Goal: Task Accomplishment & Management: Manage account settings

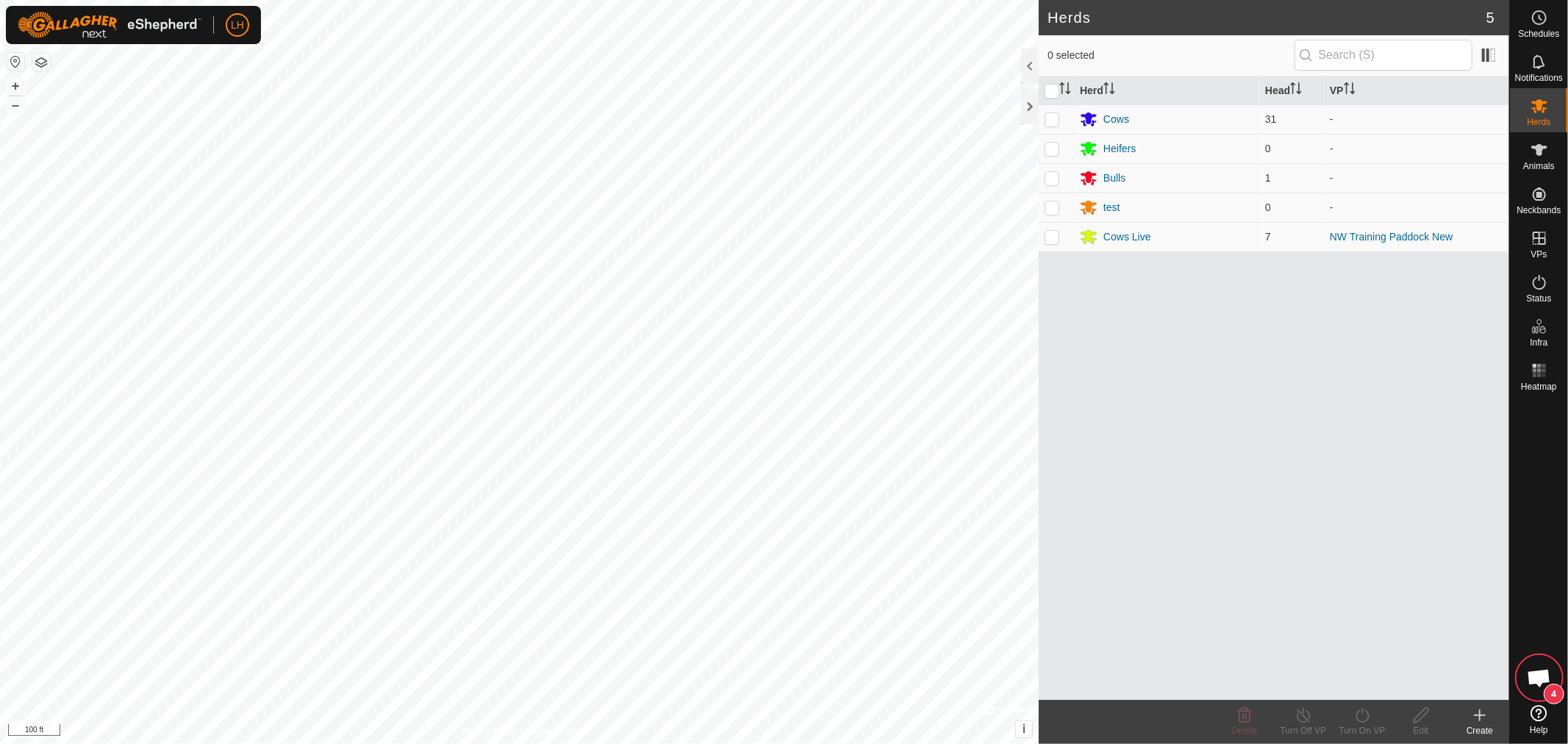
scroll to position [8925, 0]
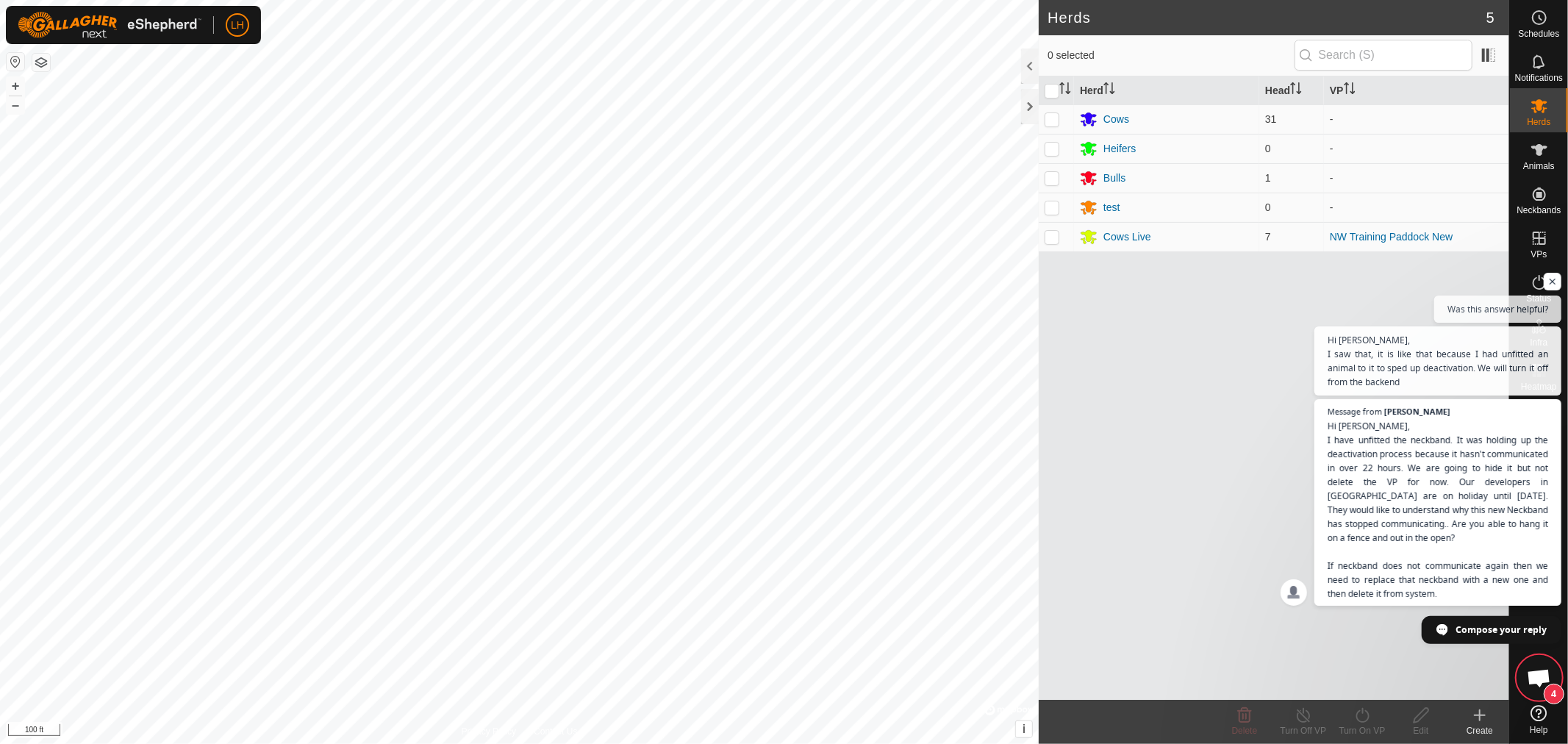
click at [1538, 674] on span "Open chat" at bounding box center [1539, 680] width 25 height 20
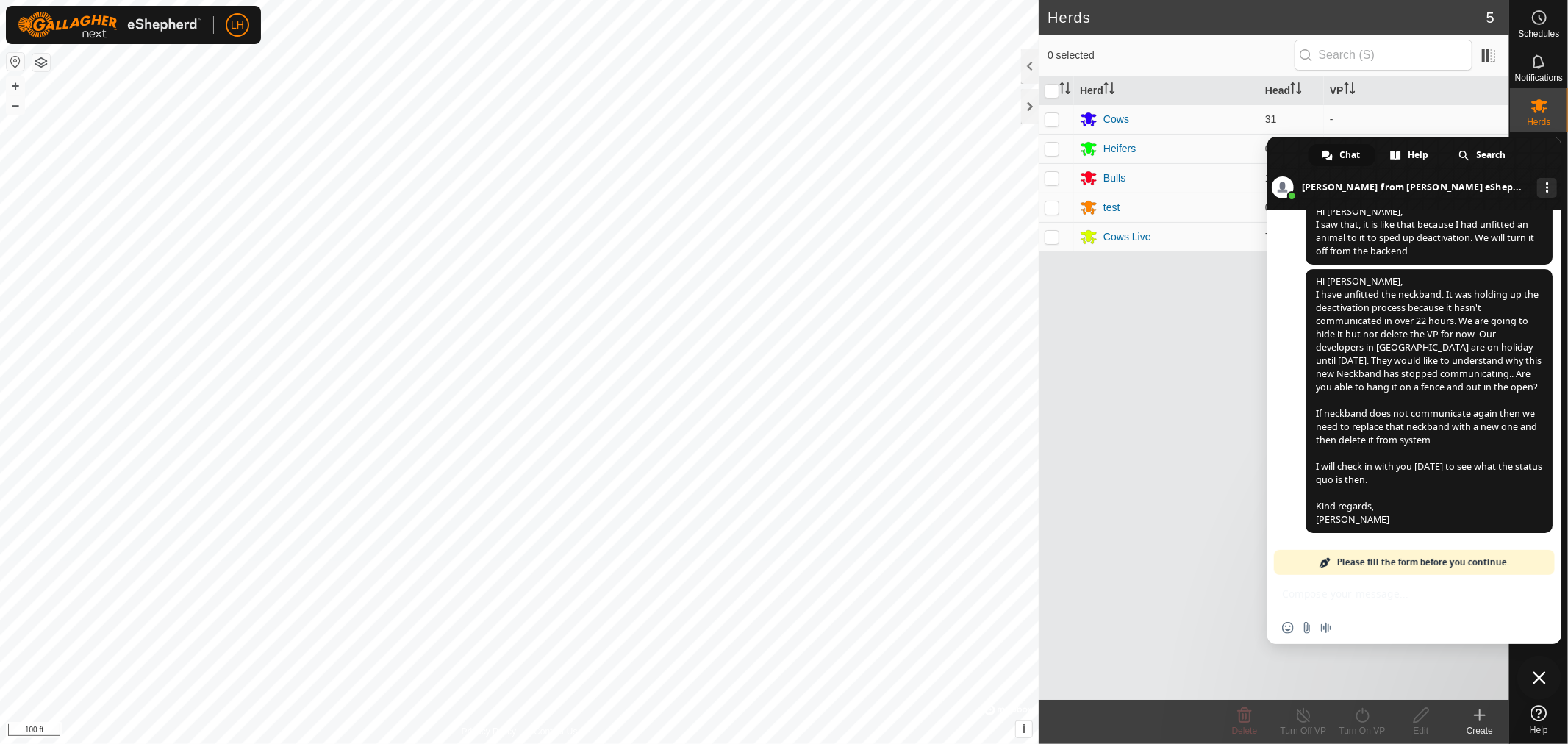
scroll to position [8956, 0]
click at [1032, 101] on div at bounding box center [1030, 107] width 18 height 36
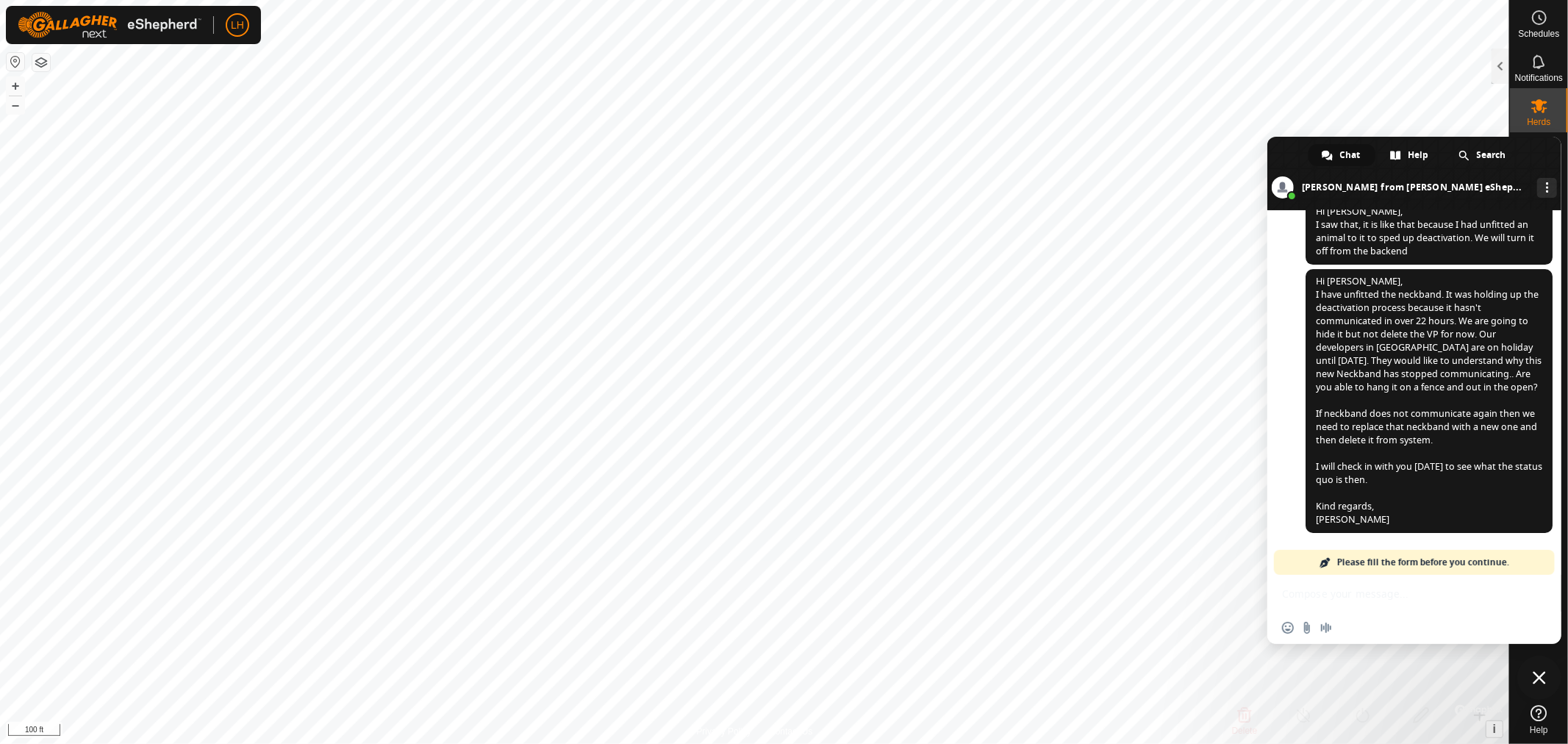
click at [1539, 673] on span "Close chat" at bounding box center [1540, 678] width 14 height 14
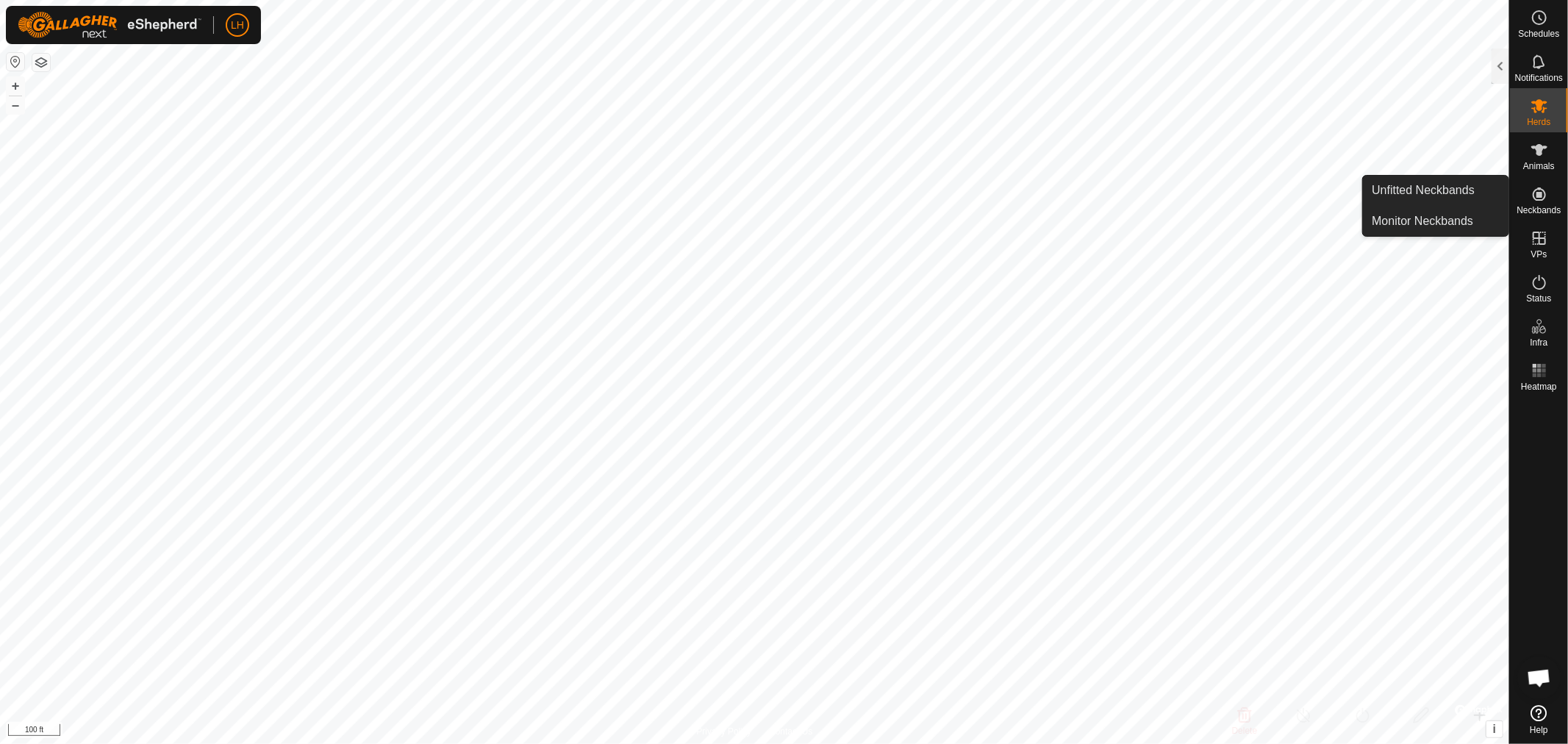
click at [1433, 190] on link "Unfitted Neckbands" at bounding box center [1436, 190] width 146 height 30
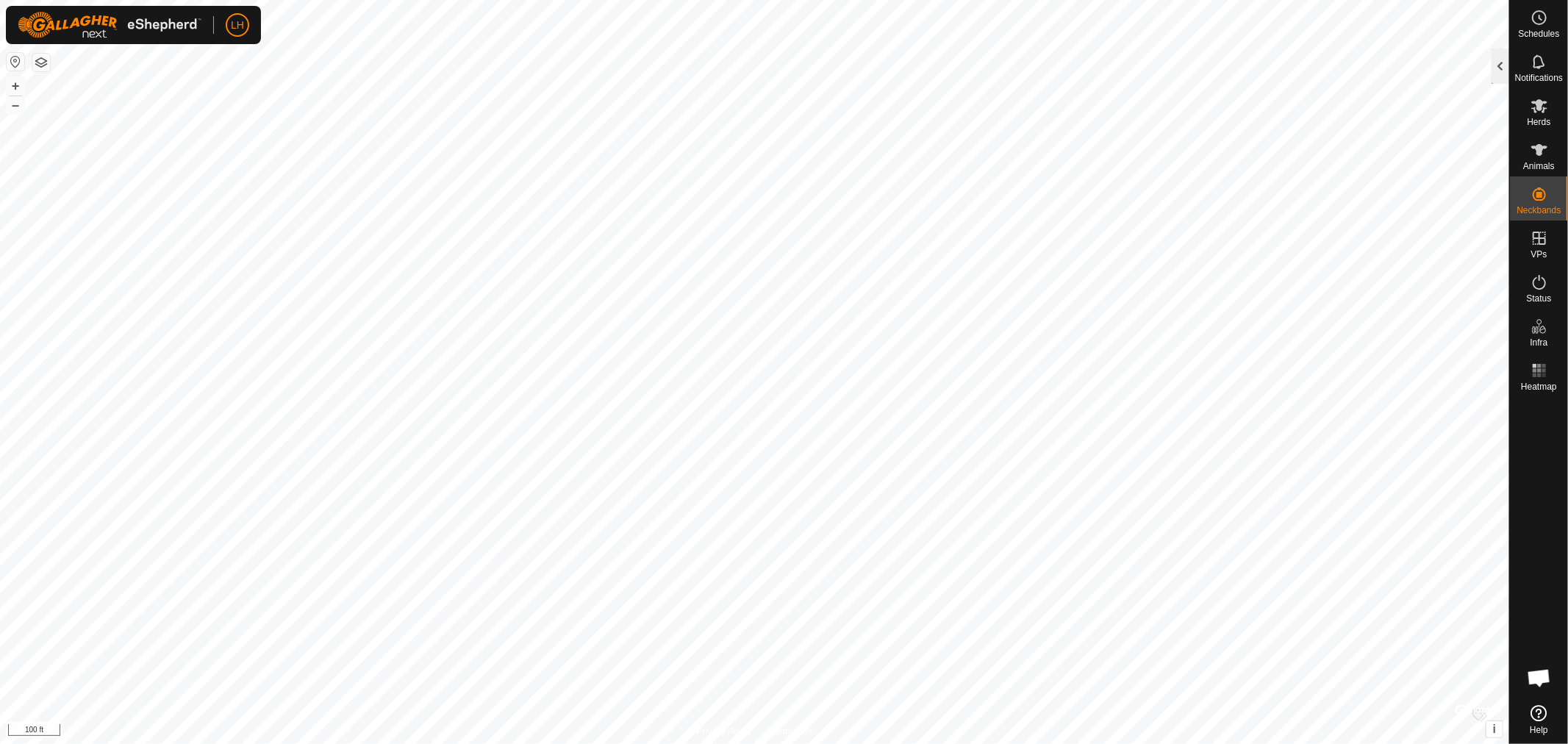
click at [1500, 69] on div at bounding box center [1500, 66] width 18 height 36
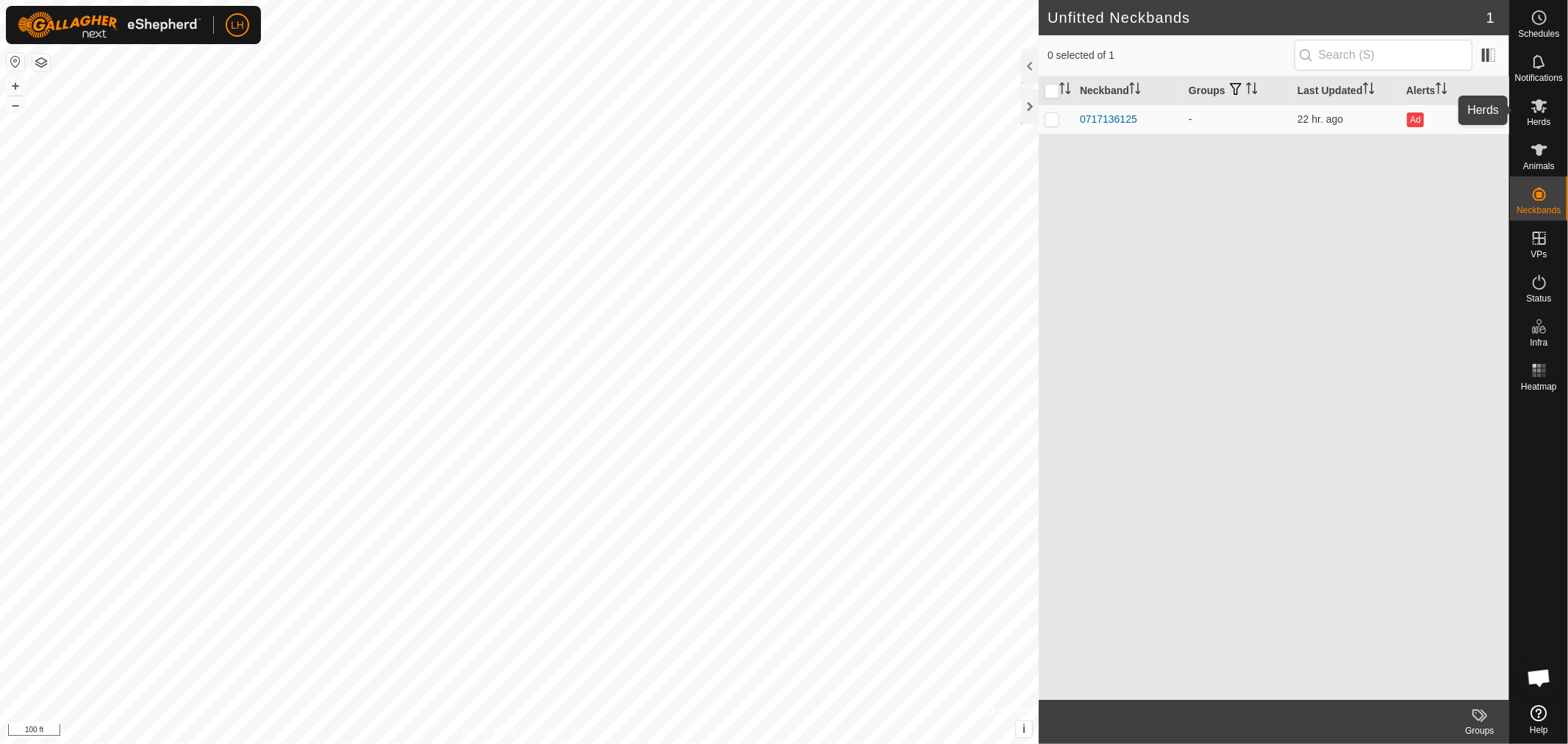
click at [1540, 110] on icon at bounding box center [1539, 106] width 16 height 14
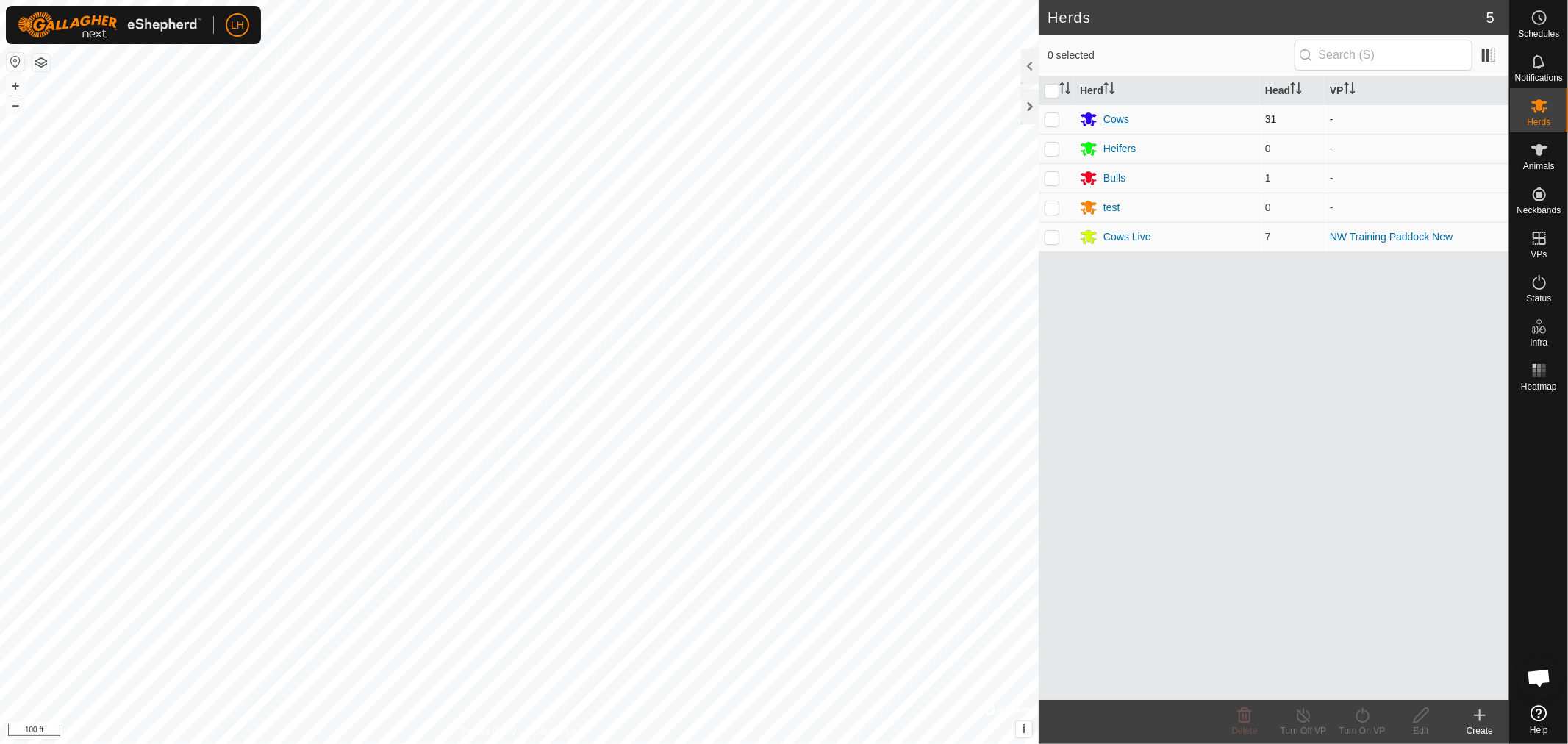
click at [1114, 115] on div "Cows" at bounding box center [1116, 119] width 25 height 15
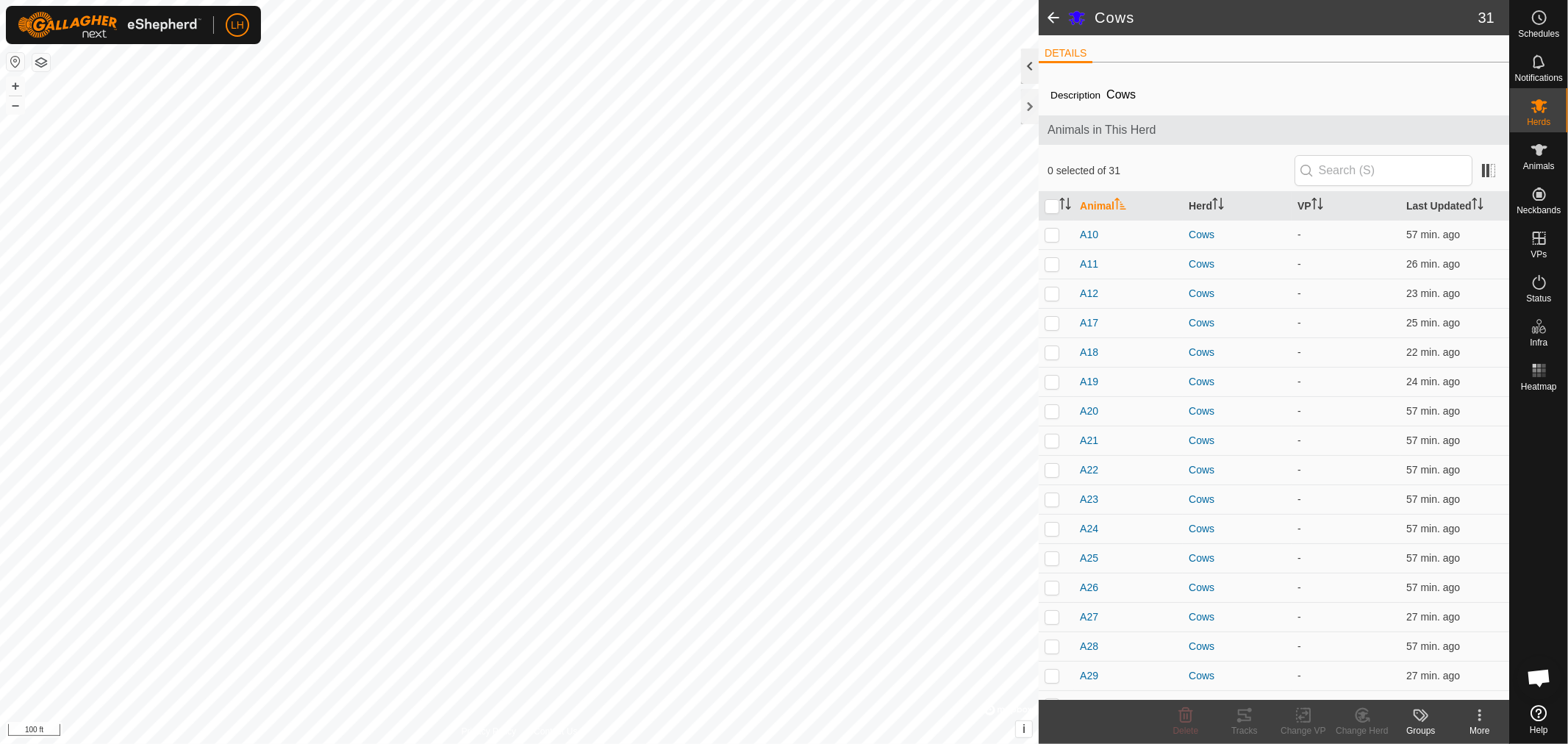
click at [1028, 68] on div at bounding box center [1030, 66] width 18 height 36
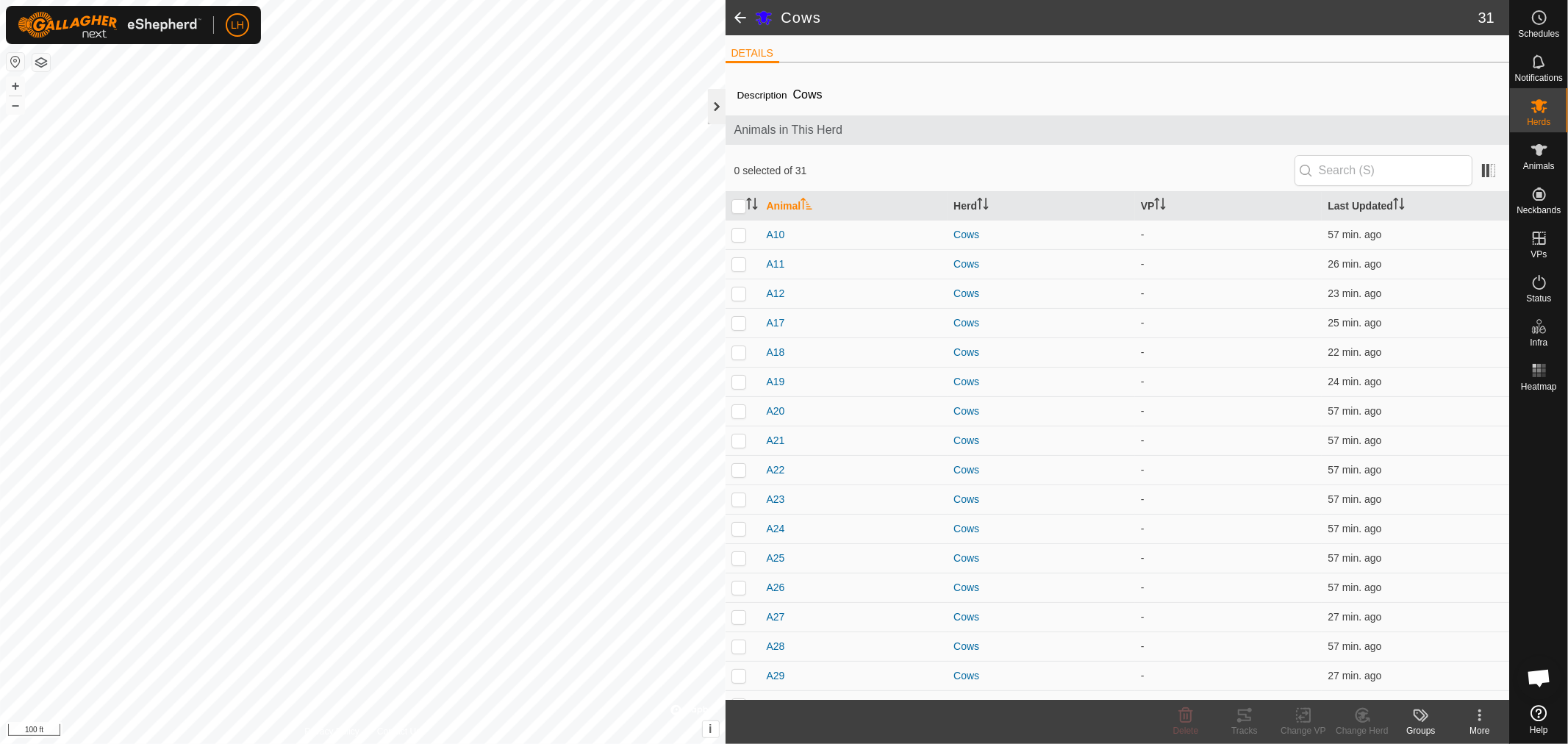
click at [723, 103] on div at bounding box center [717, 107] width 18 height 36
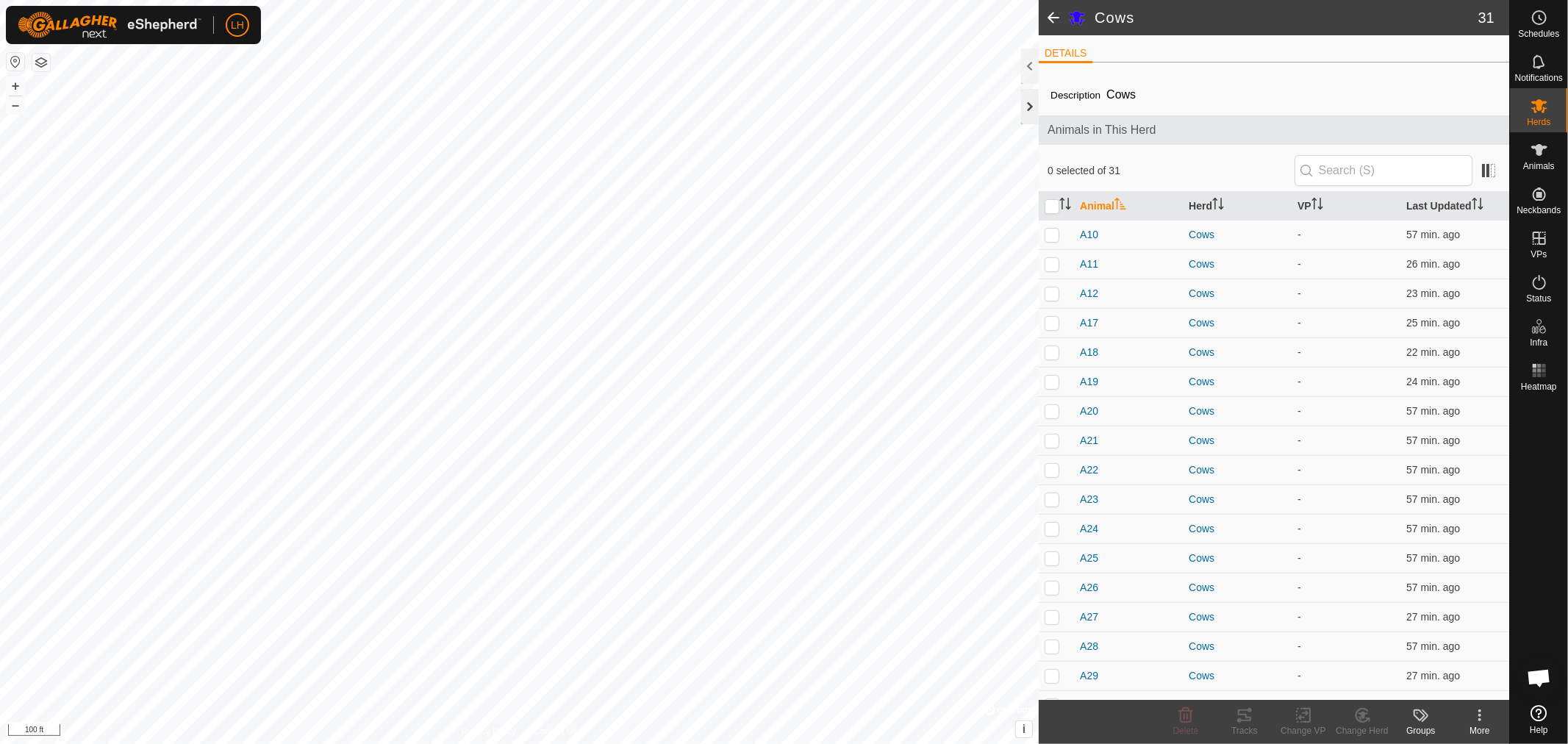
click at [1028, 107] on div at bounding box center [1030, 107] width 18 height 36
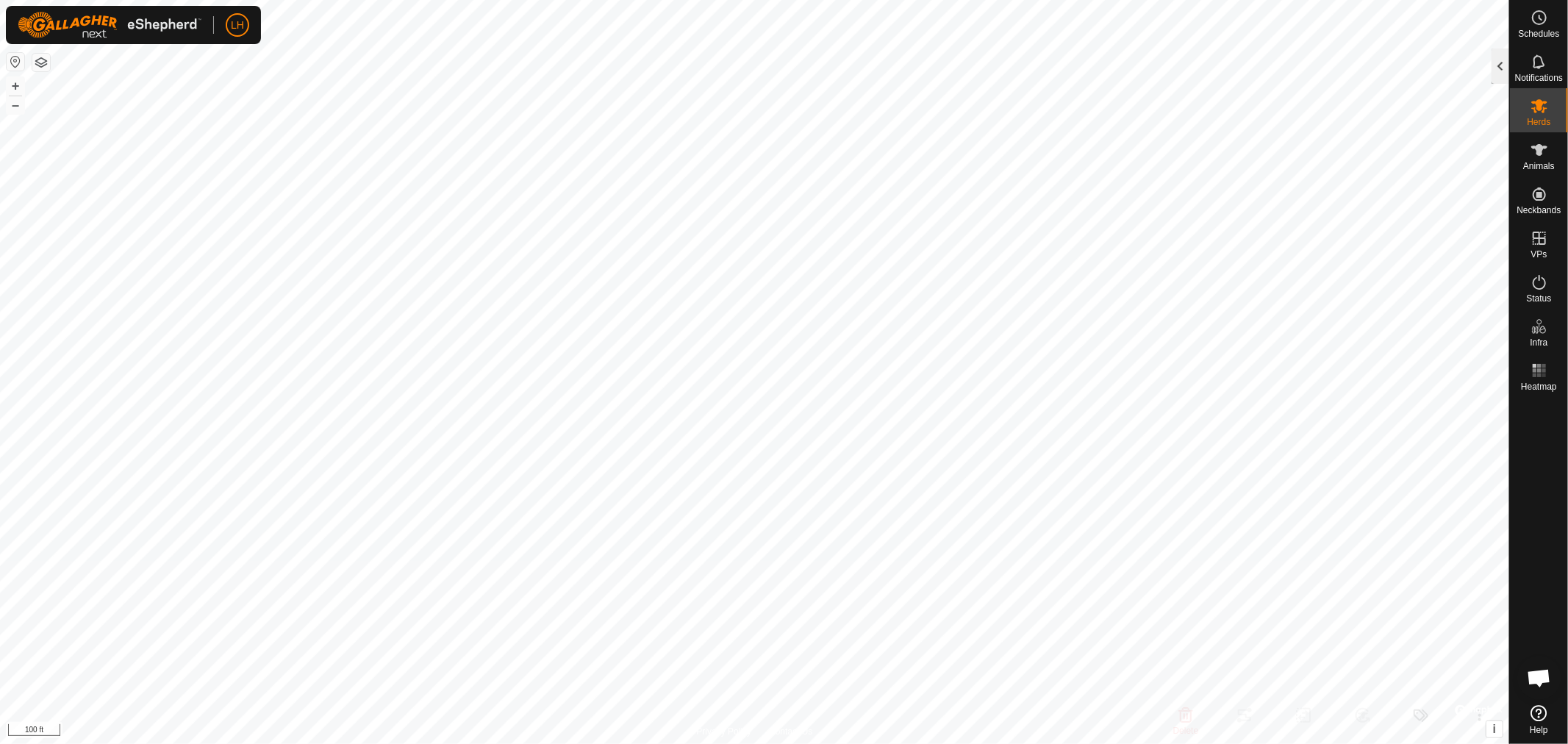
click at [1496, 69] on div at bounding box center [1500, 66] width 18 height 36
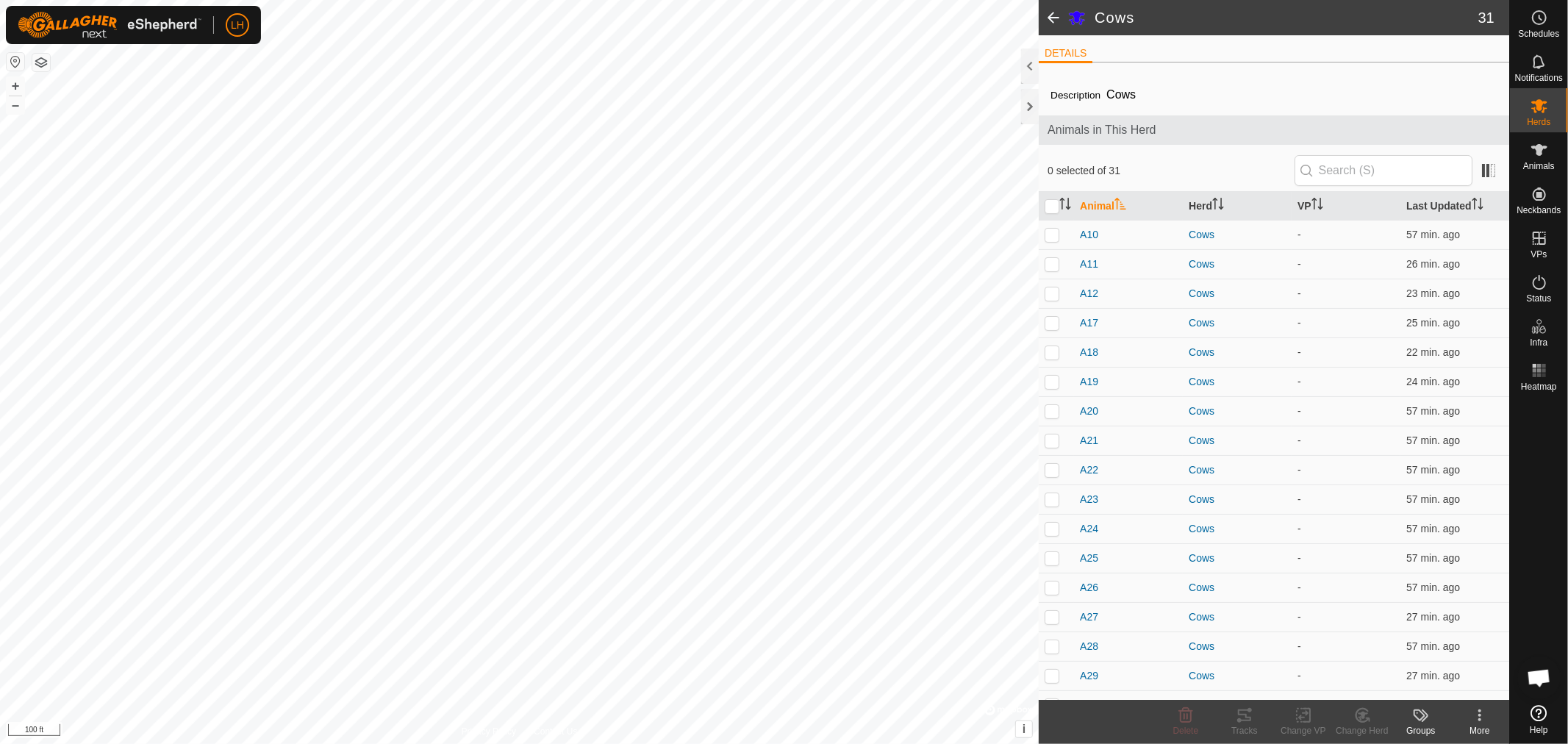
click at [1058, 15] on span at bounding box center [1054, 18] width 30 height 36
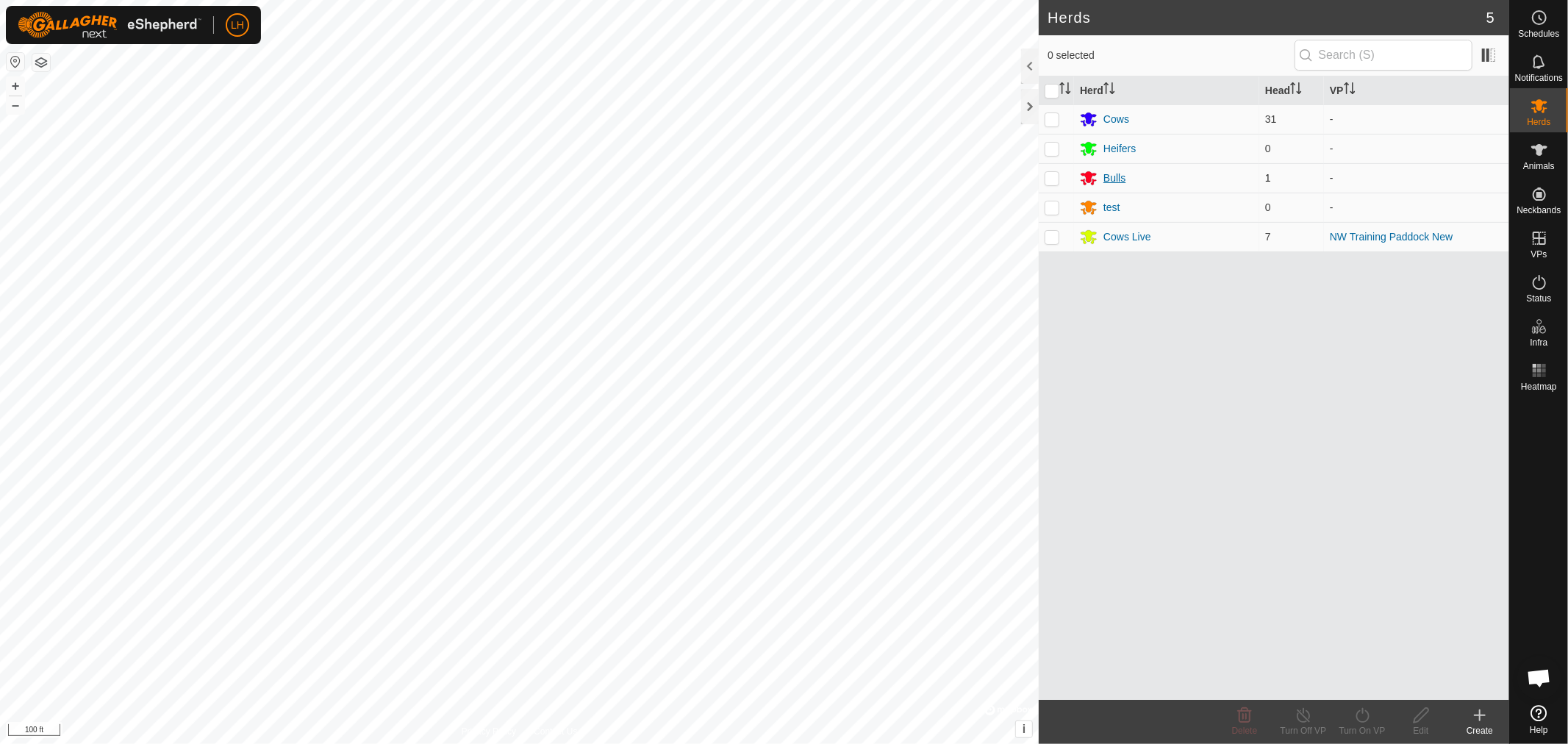
click at [1112, 178] on div "Bulls" at bounding box center [1114, 179] width 22 height 15
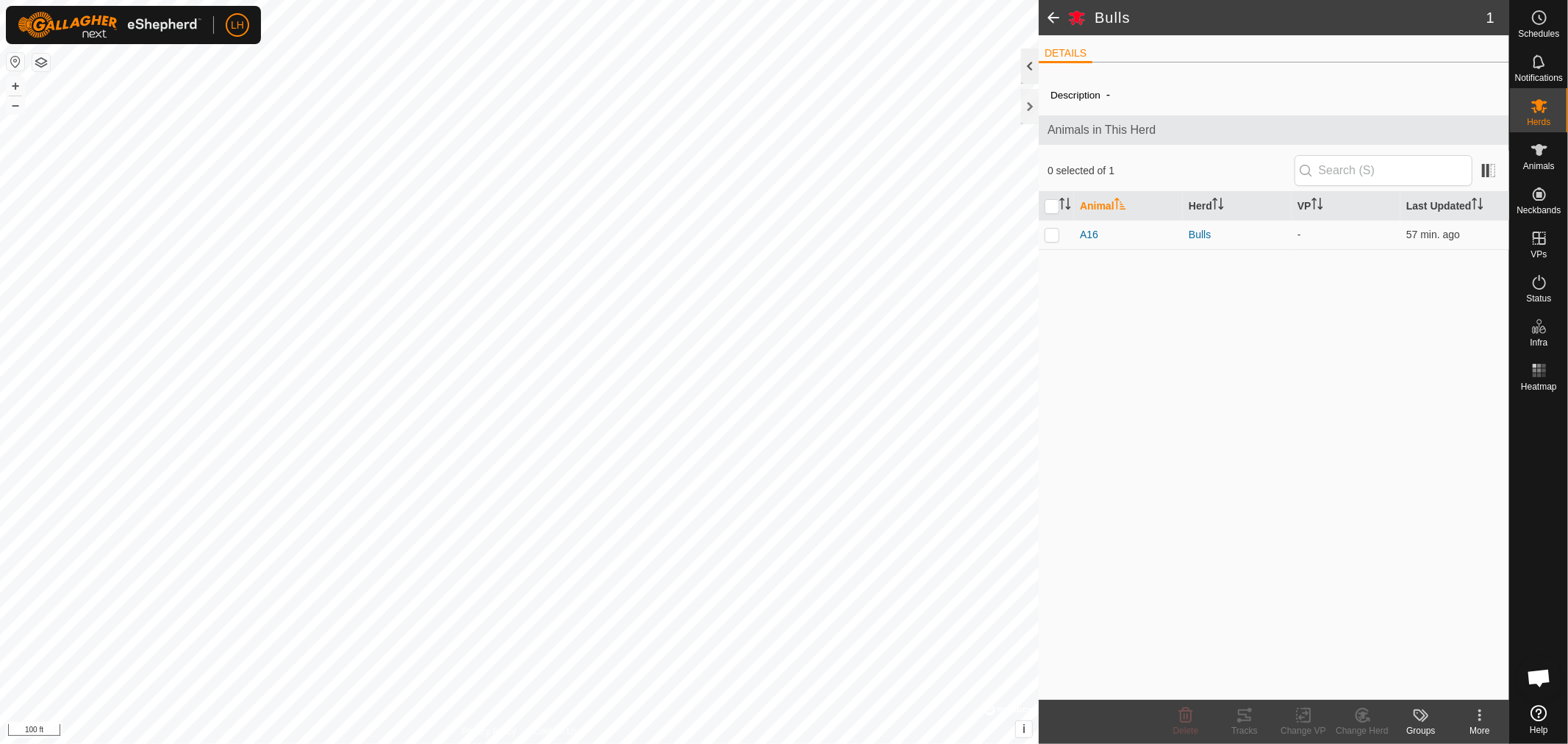
click at [1028, 64] on div at bounding box center [1030, 66] width 18 height 36
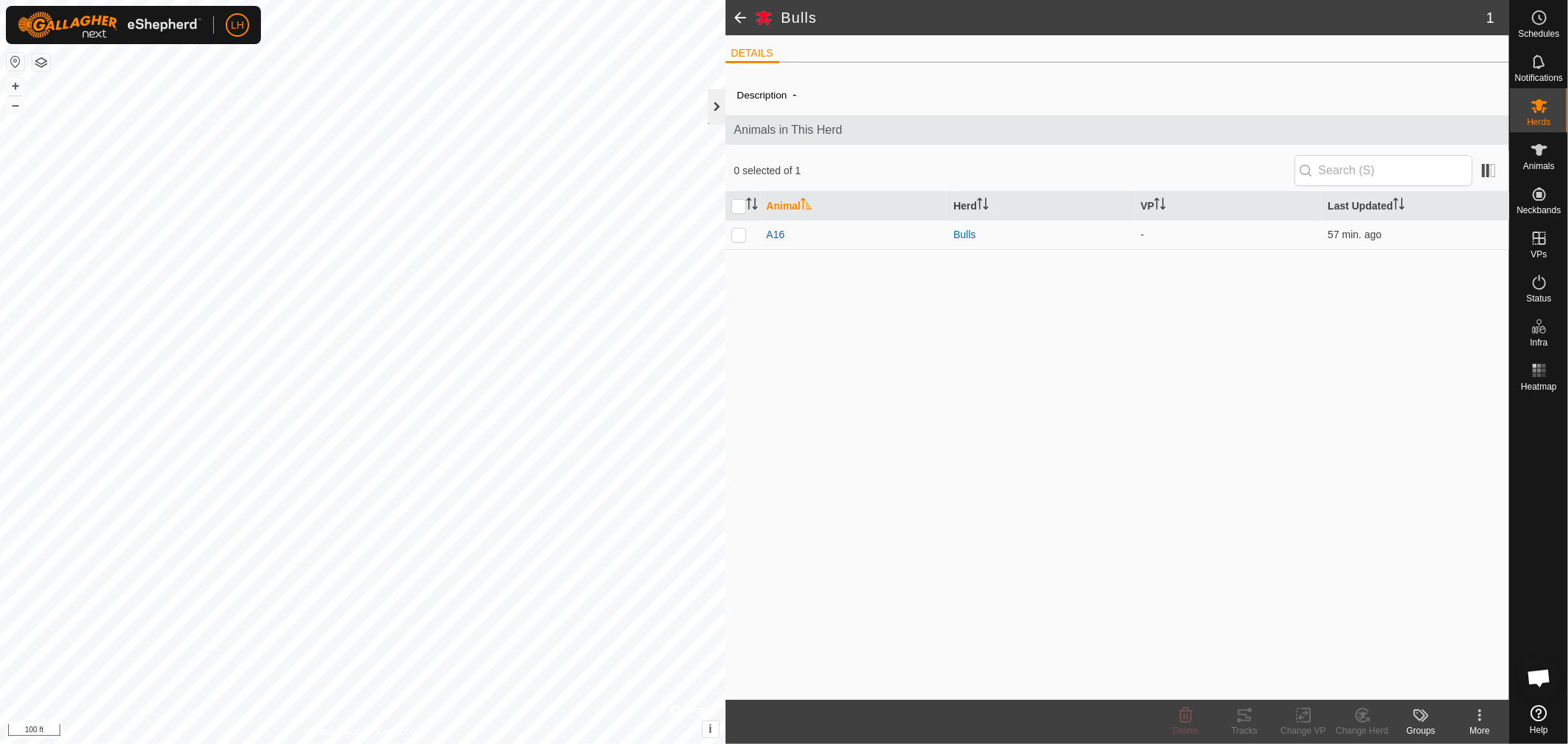
click at [719, 109] on div at bounding box center [717, 107] width 18 height 36
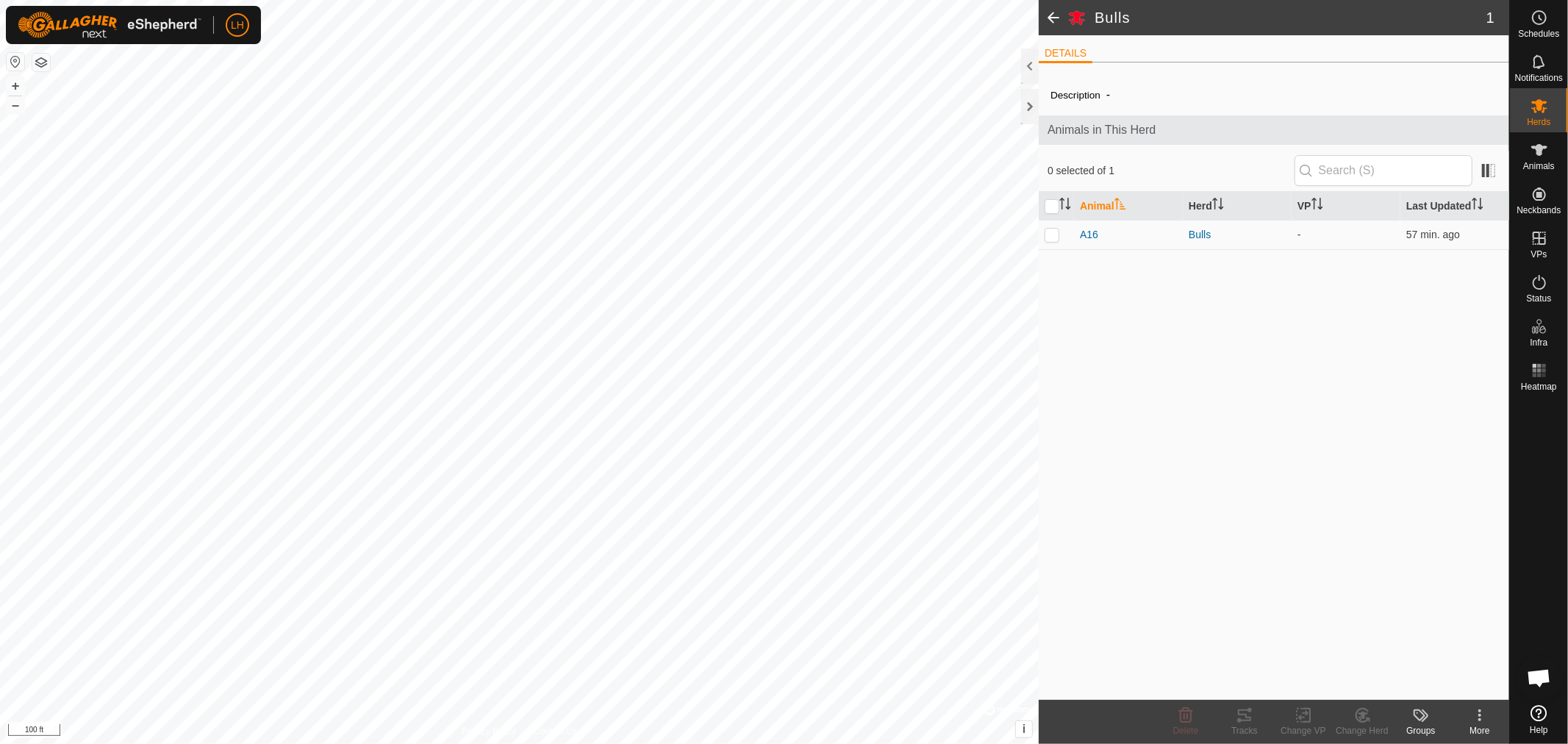
click at [1054, 14] on span at bounding box center [1054, 18] width 30 height 36
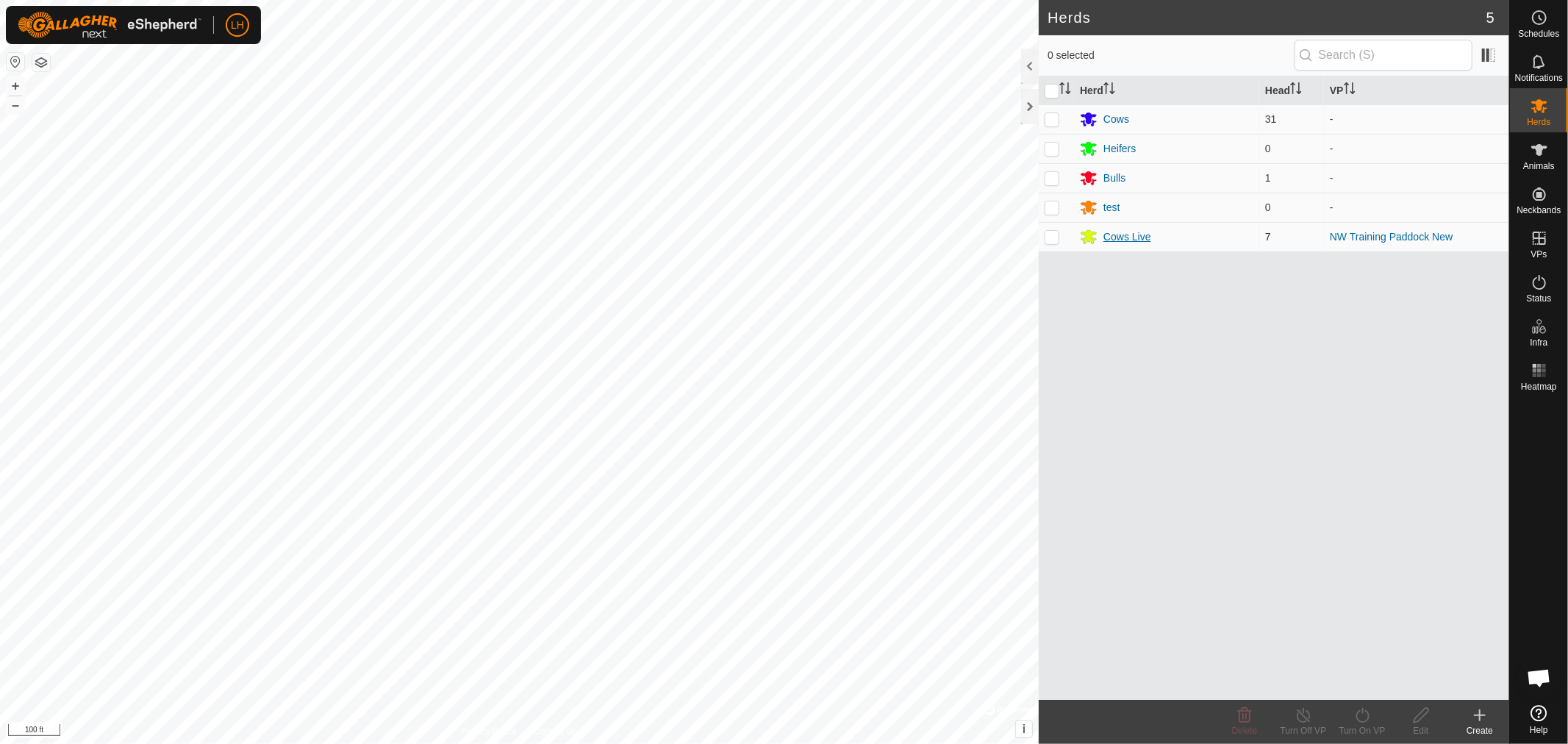
click at [1110, 236] on div "Cows Live" at bounding box center [1127, 237] width 47 height 15
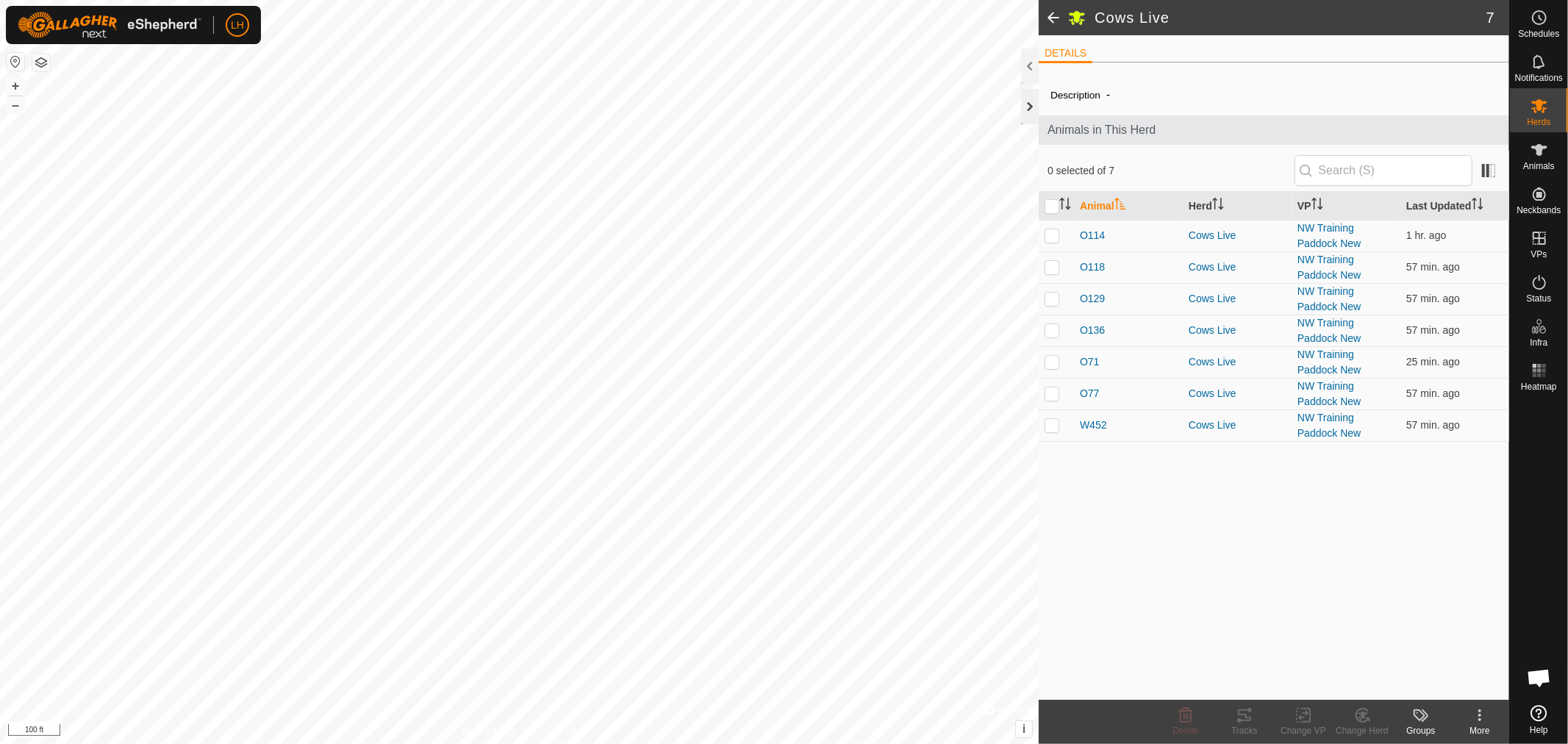
click at [1026, 110] on div at bounding box center [1030, 107] width 18 height 36
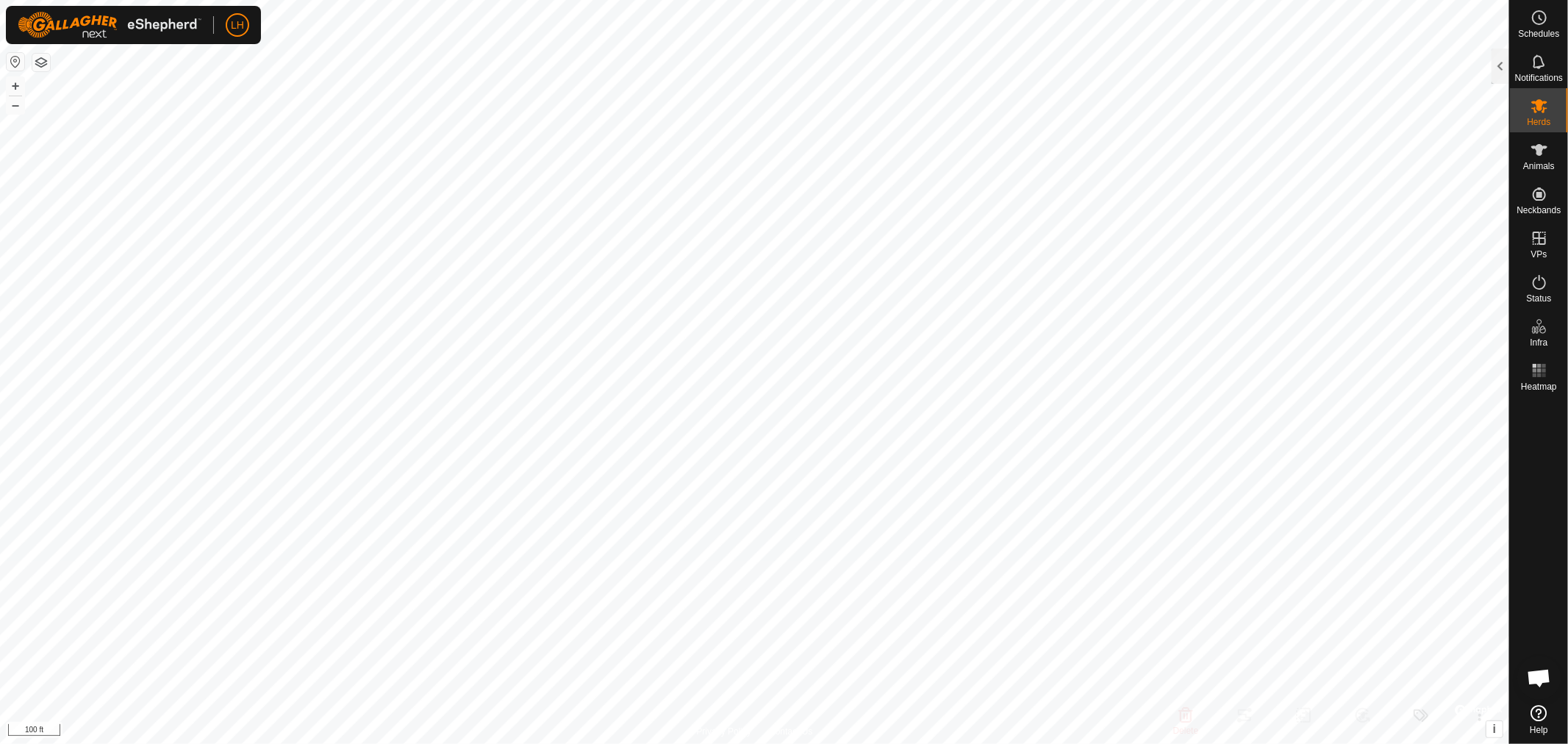
click at [1534, 682] on span "Open chat" at bounding box center [1539, 680] width 25 height 20
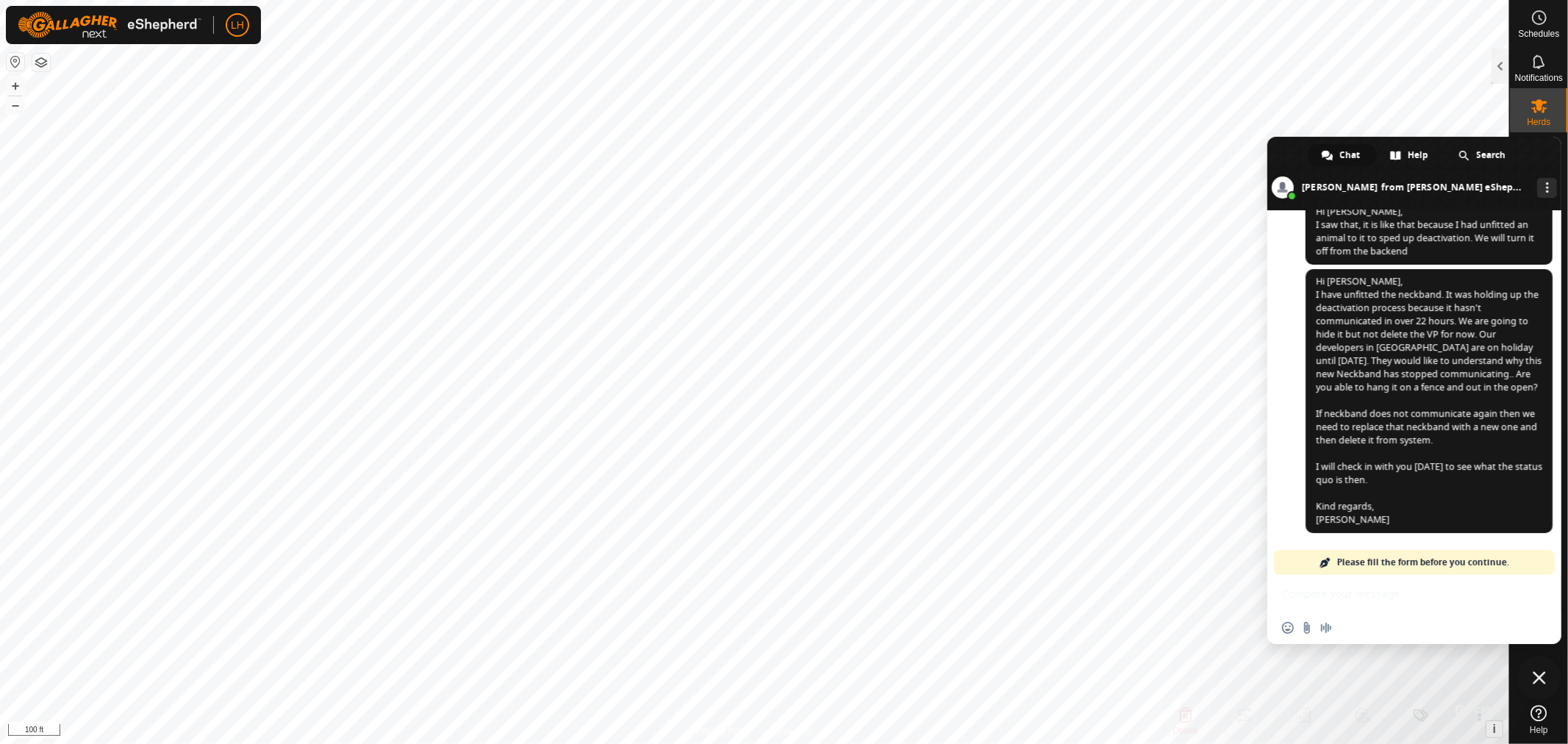
scroll to position [9447, 0]
click at [1394, 605] on div "Insert an emoji Send a file Audio message" at bounding box center [1415, 610] width 294 height 69
click at [1390, 623] on div "Insert an emoji Send a file Audio message" at bounding box center [1415, 628] width 294 height 32
click at [1351, 559] on span "Please fill the form before you continue." at bounding box center [1423, 563] width 172 height 25
click at [1323, 563] on span at bounding box center [1326, 563] width 12 height 12
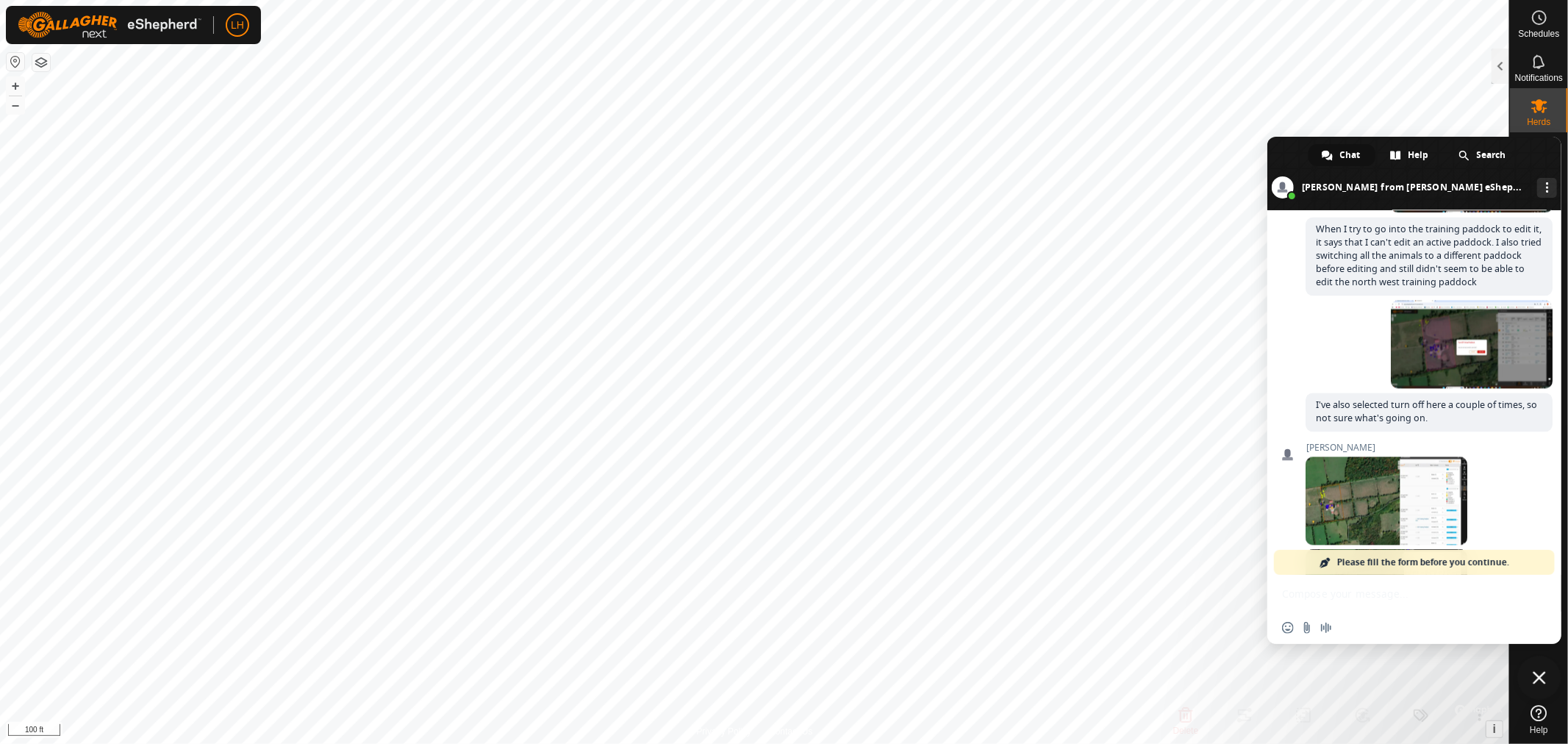
scroll to position [7090, 0]
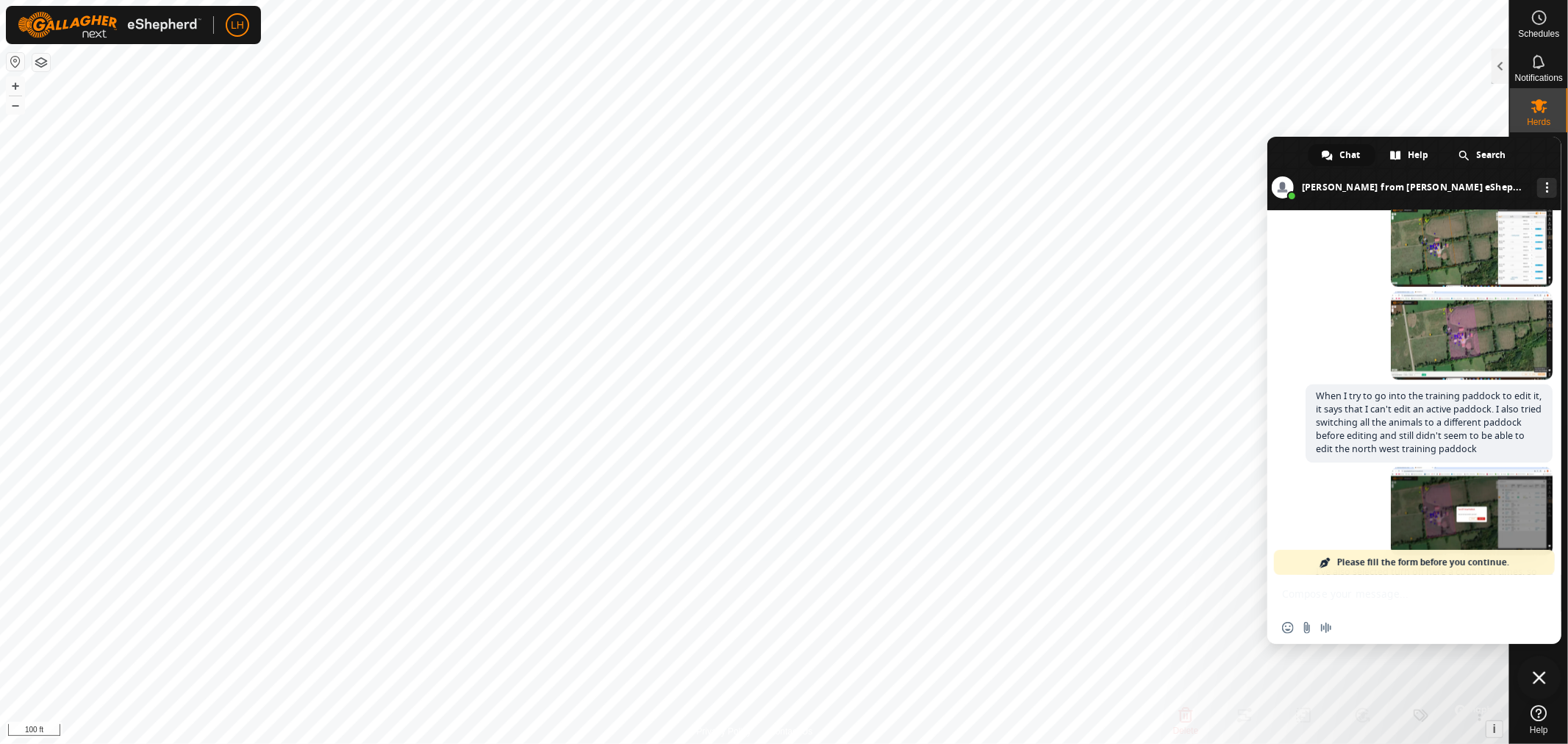
click at [1361, 614] on div "Insert an emoji Send a file Audio message" at bounding box center [1415, 628] width 294 height 32
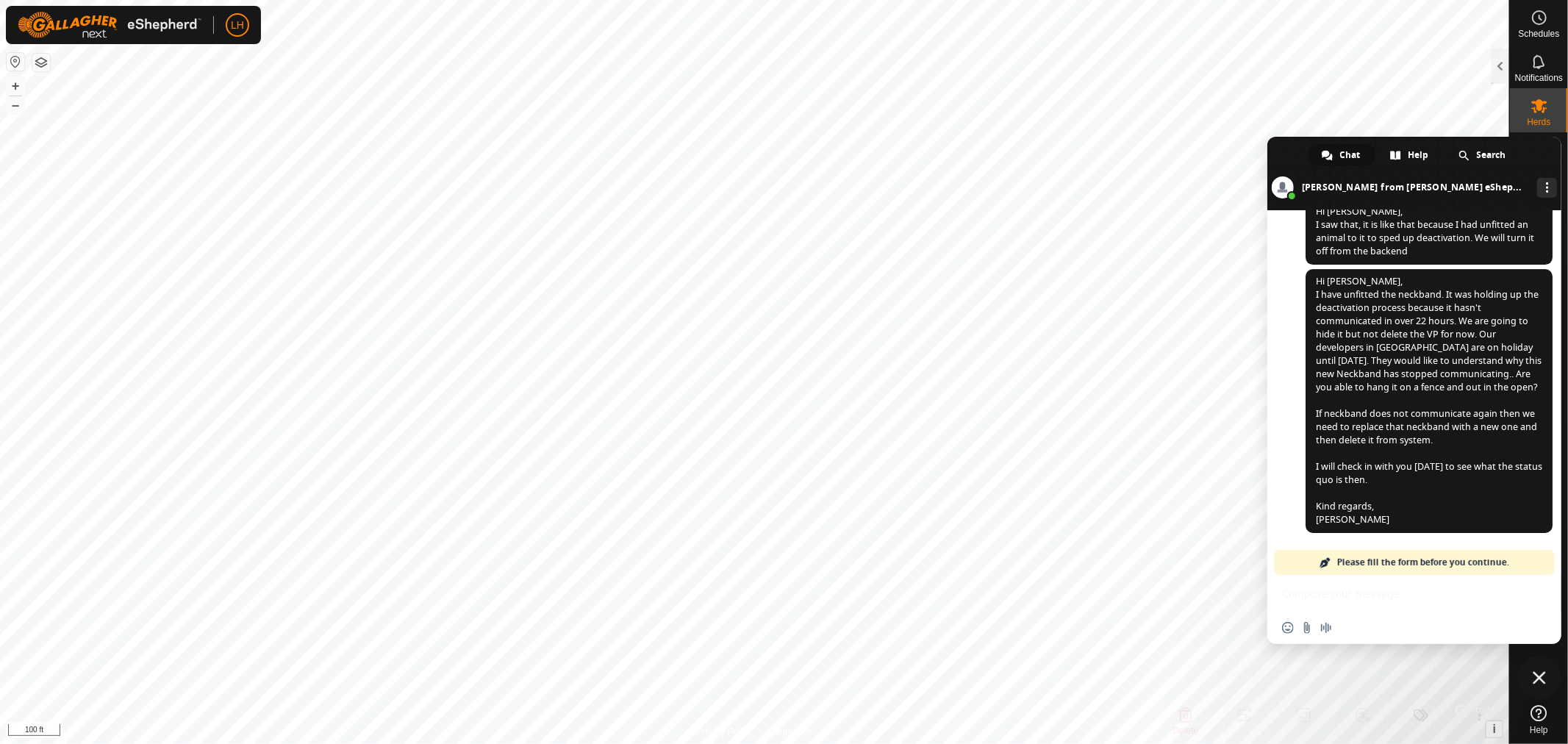
click at [1366, 623] on div "Insert an emoji Send a file Audio message" at bounding box center [1415, 628] width 294 height 32
click at [1533, 673] on span "Close chat" at bounding box center [1540, 678] width 14 height 14
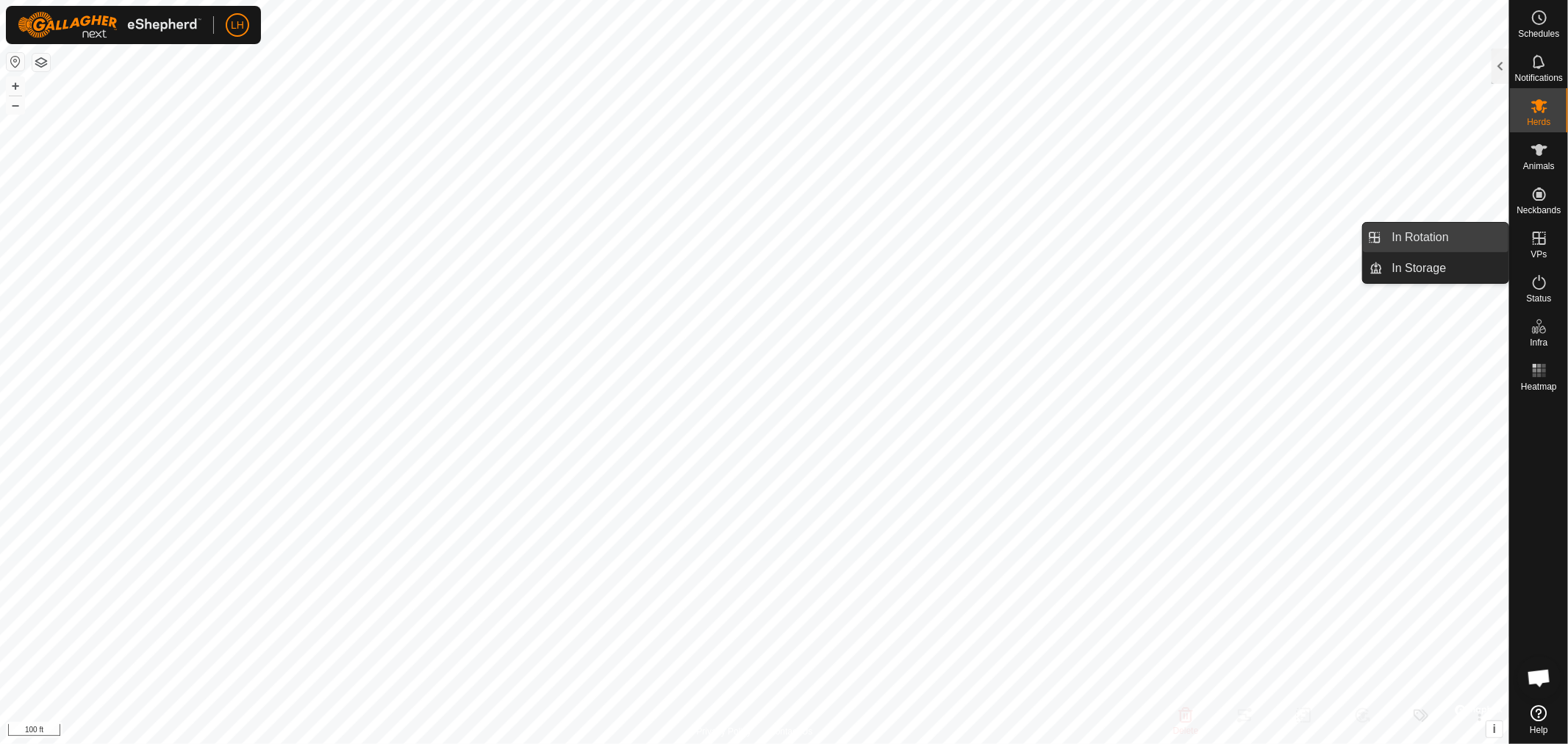
drag, startPoint x: 1505, startPoint y: 239, endPoint x: 1422, endPoint y: 240, distance: 83.0
click at [1422, 240] on link "In Rotation" at bounding box center [1446, 237] width 126 height 30
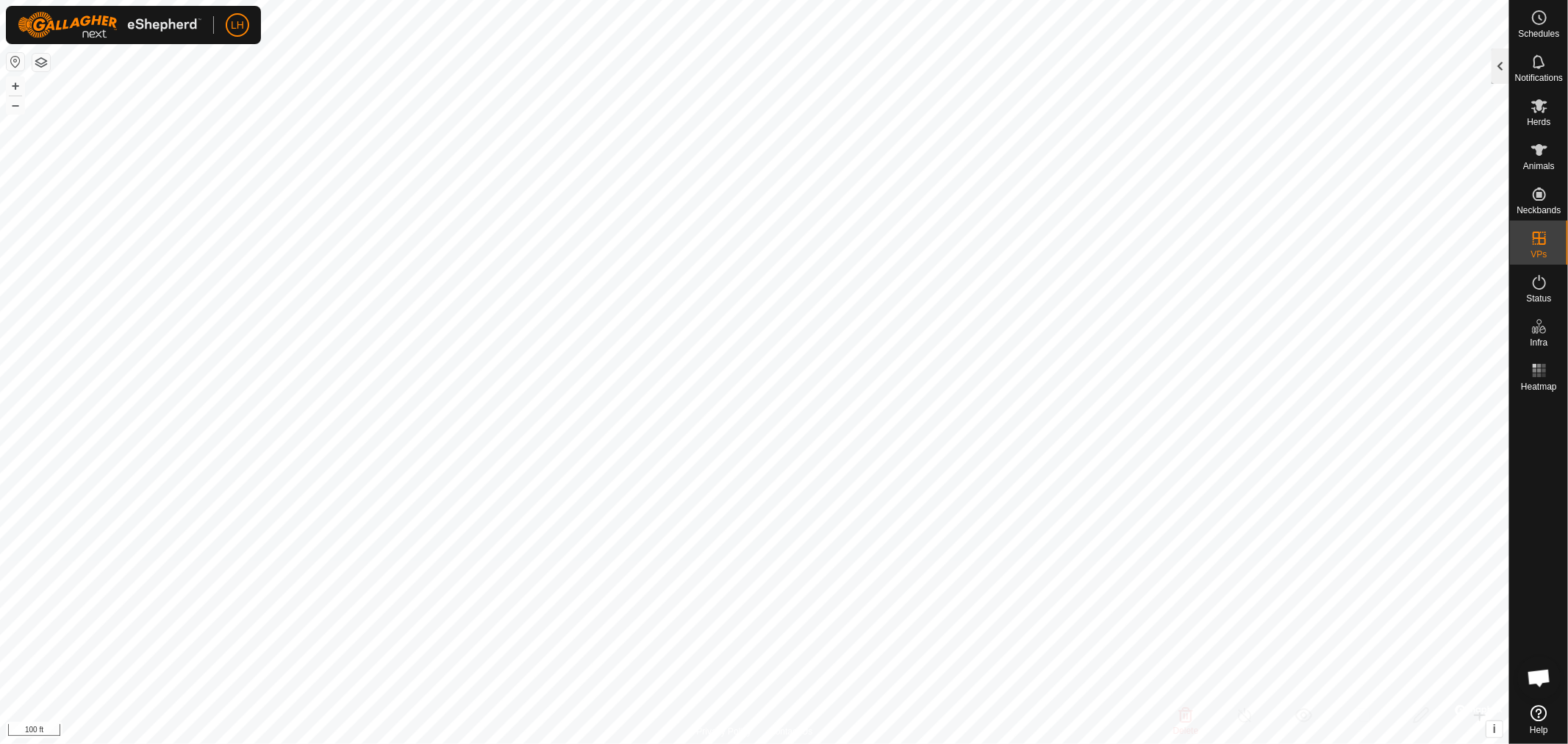
click at [1503, 62] on div at bounding box center [1500, 66] width 18 height 36
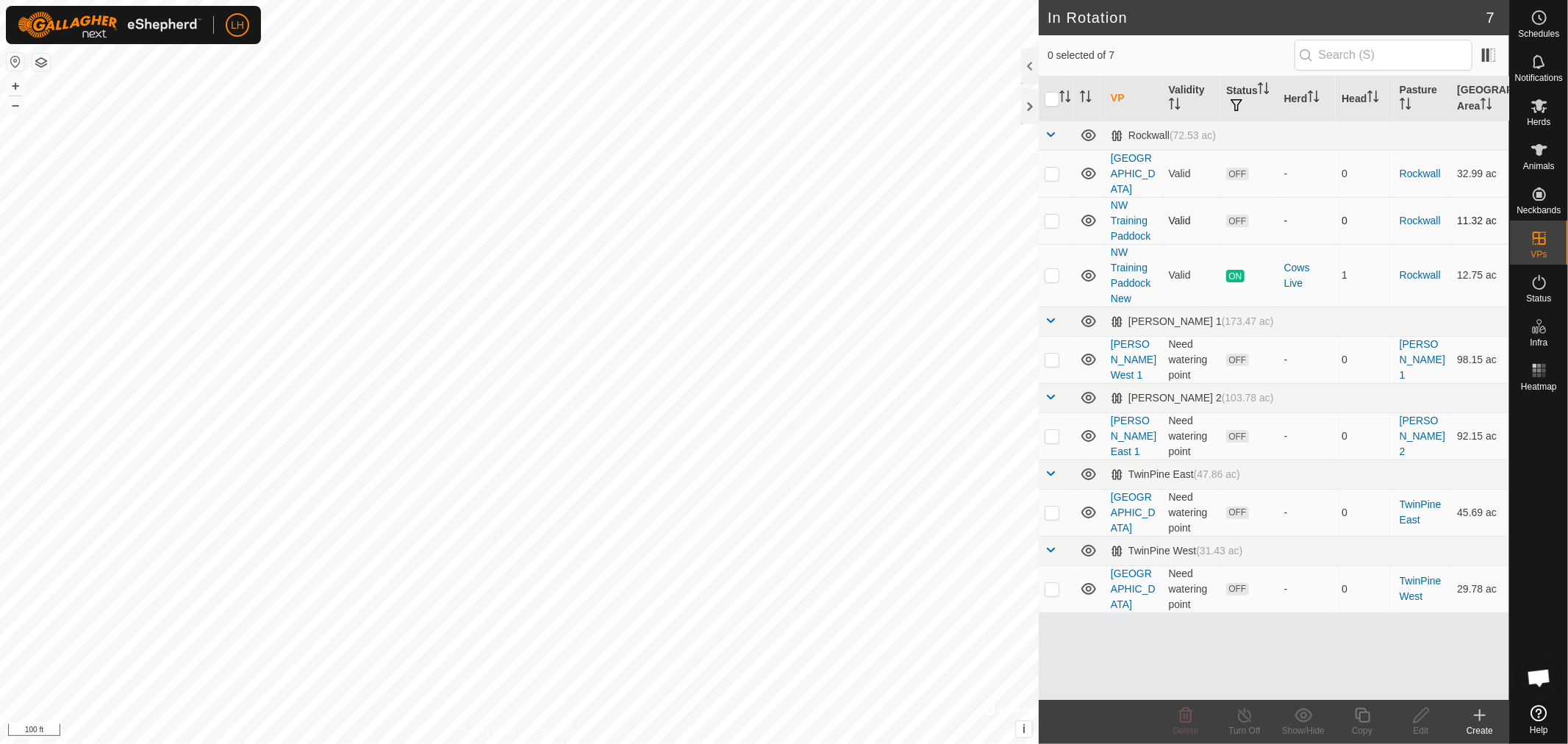
click at [1054, 215] on p-checkbox at bounding box center [1052, 221] width 14 height 12
click at [1178, 718] on icon at bounding box center [1186, 715] width 18 height 18
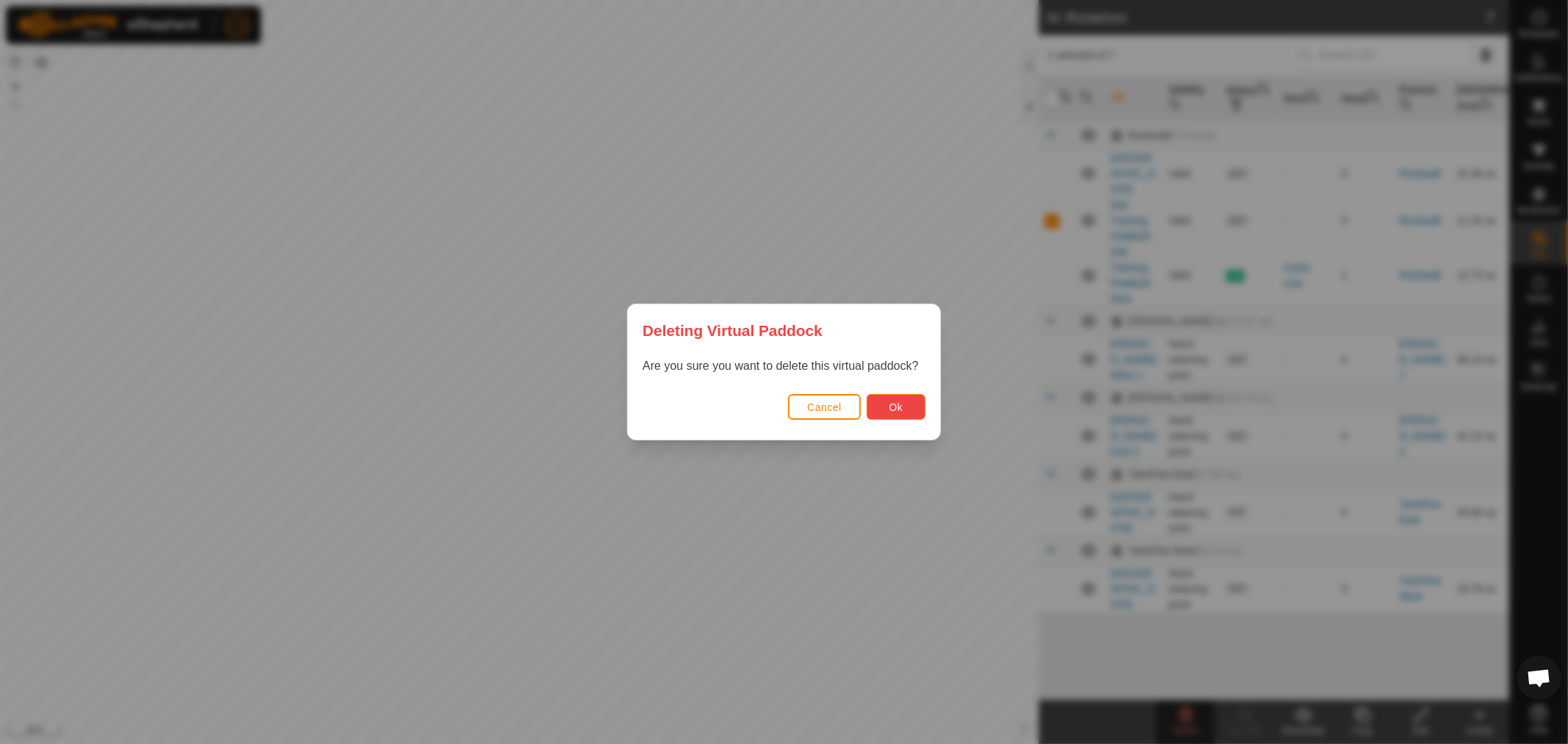
click at [902, 407] on button "Ok" at bounding box center [896, 407] width 59 height 25
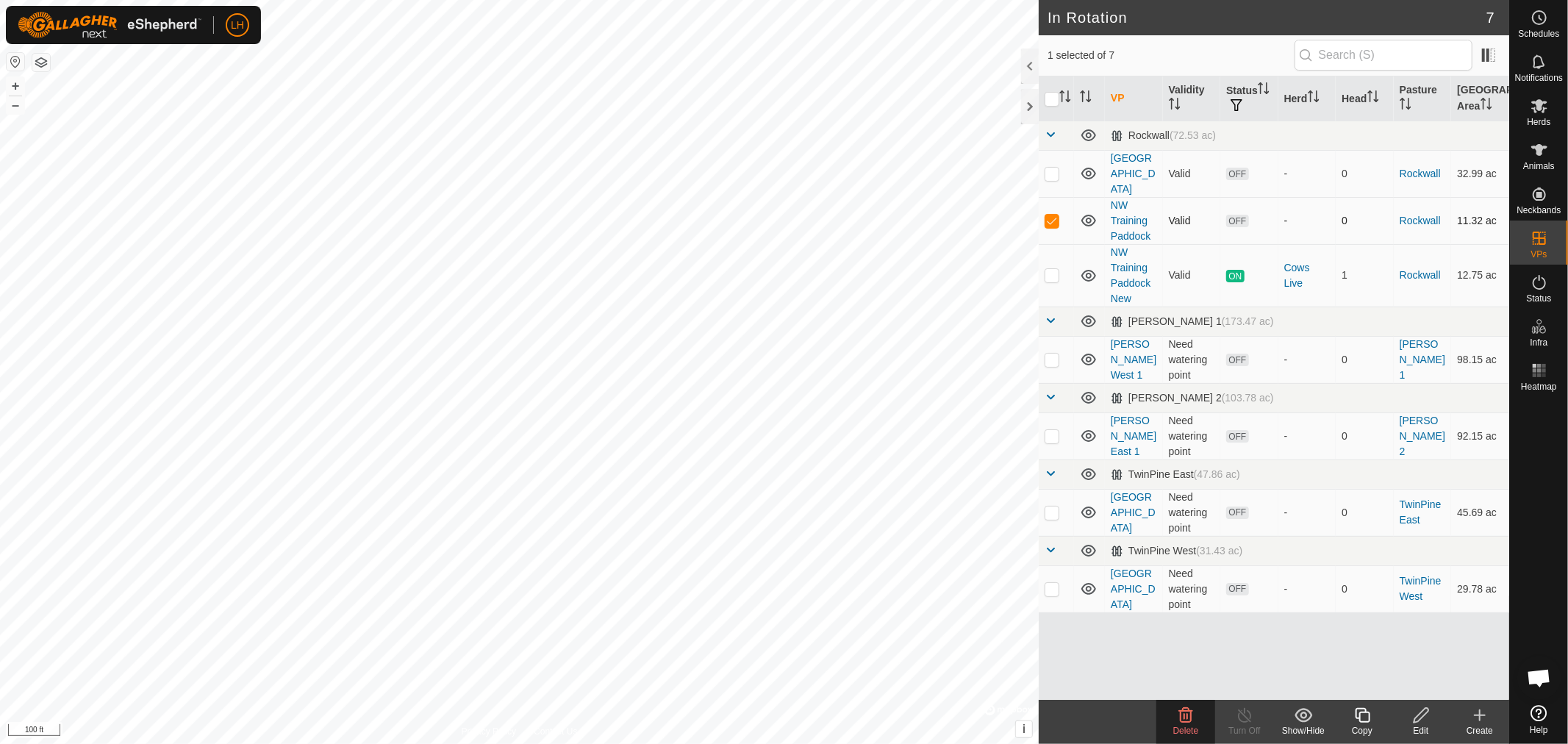
click at [1053, 215] on p-checkbox at bounding box center [1052, 221] width 14 height 12
checkbox input "false"
click at [1030, 66] on div at bounding box center [1030, 66] width 18 height 36
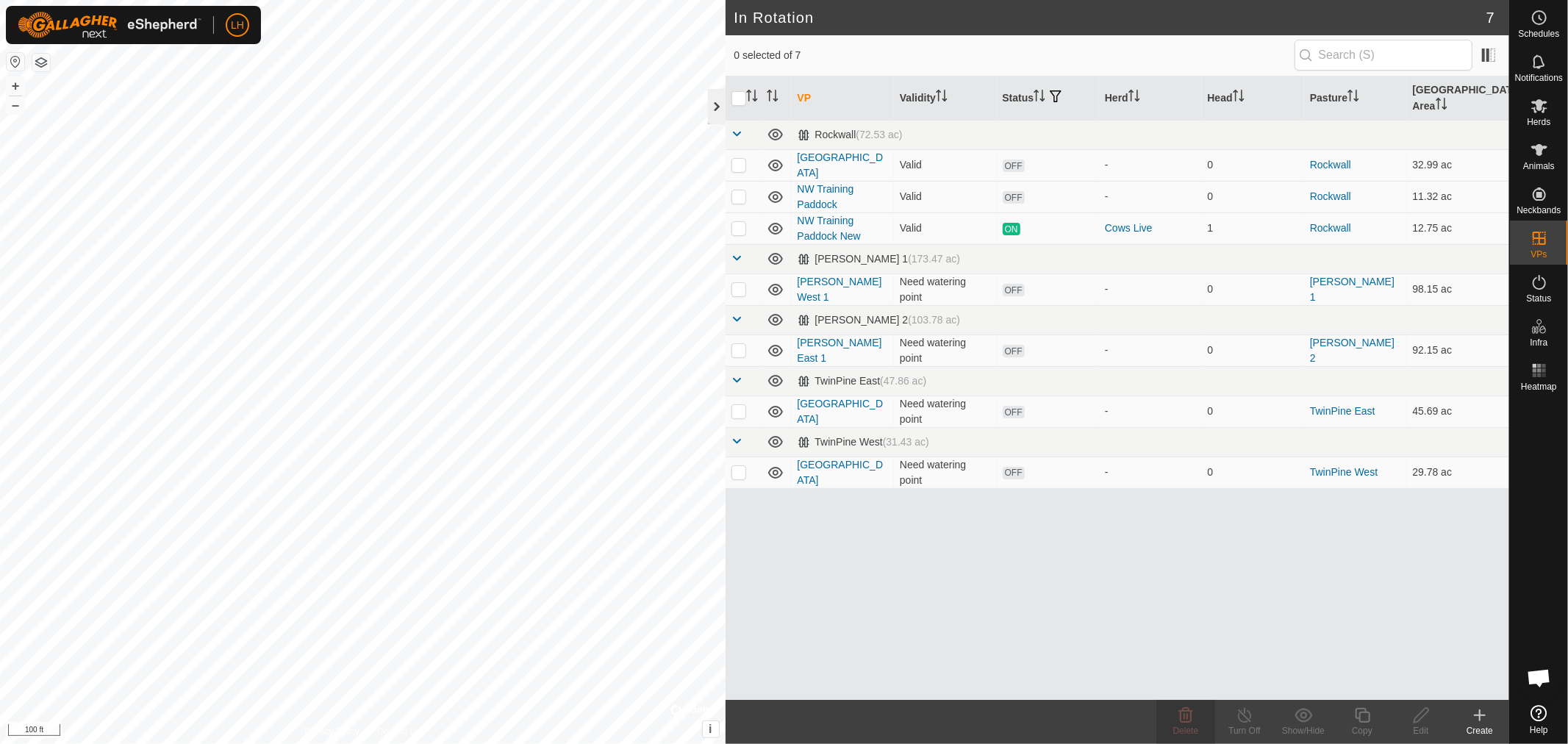
click at [714, 108] on div at bounding box center [717, 107] width 18 height 36
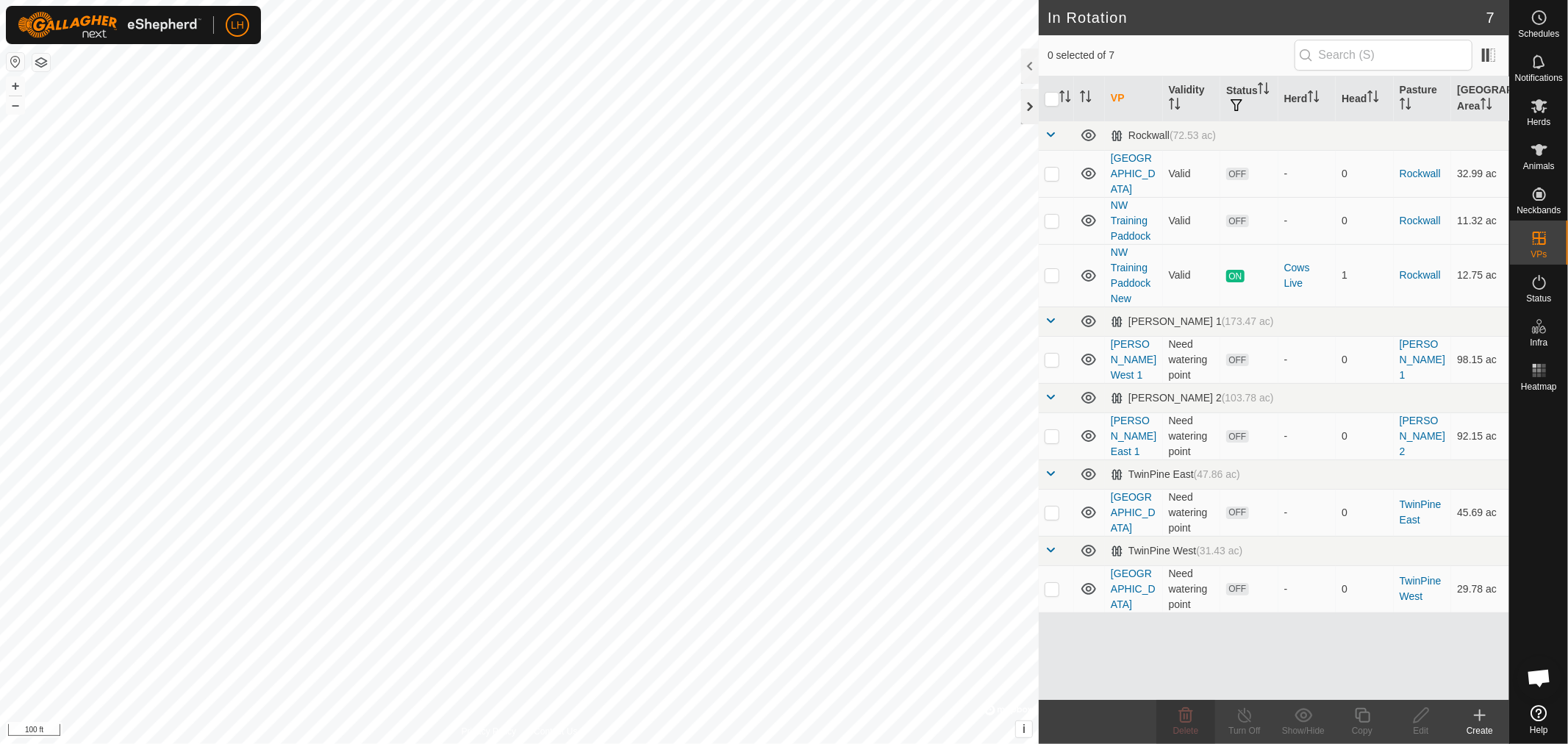
click at [1032, 112] on div at bounding box center [1030, 107] width 18 height 36
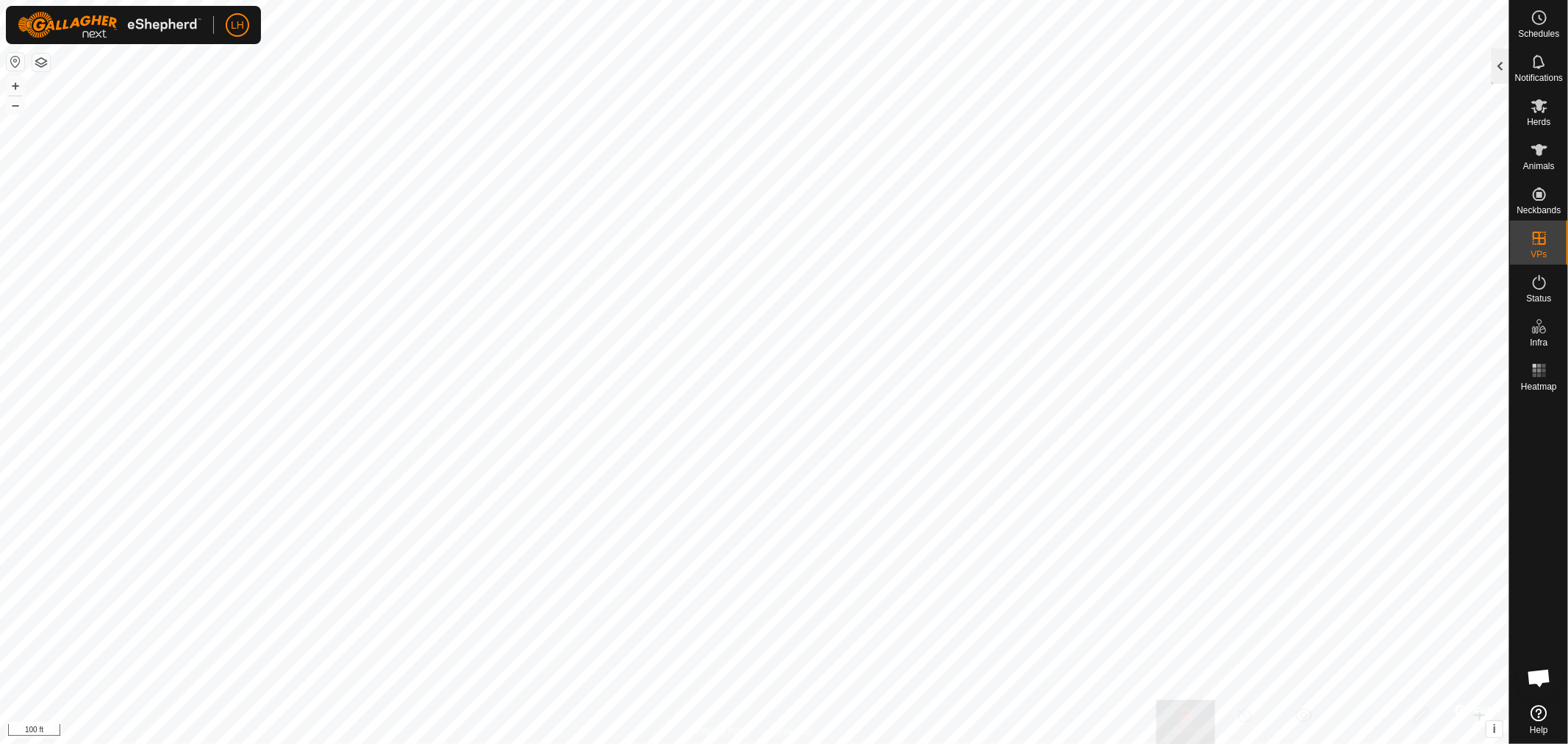
click at [1504, 57] on div at bounding box center [1500, 66] width 18 height 36
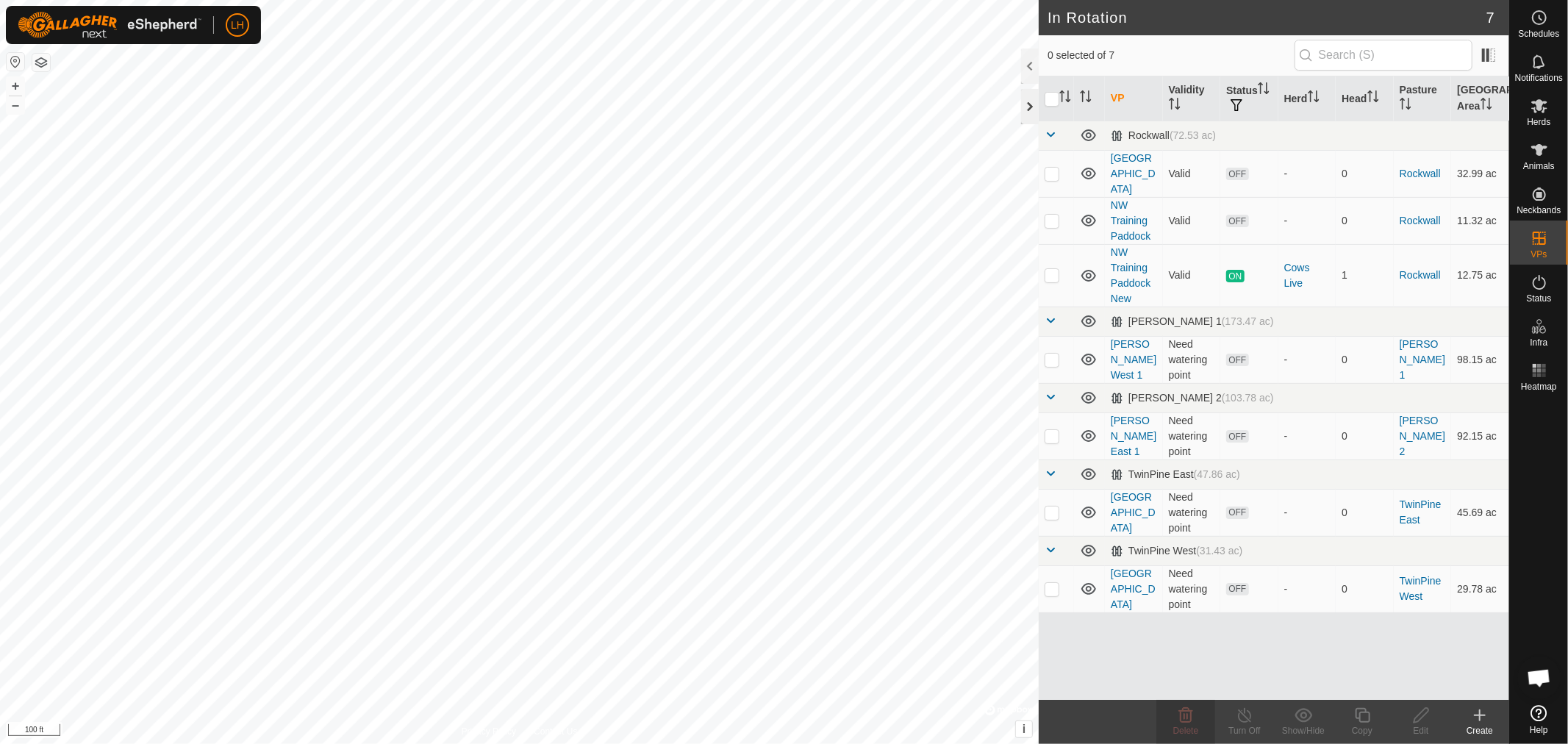
click at [1030, 106] on div at bounding box center [1030, 107] width 18 height 36
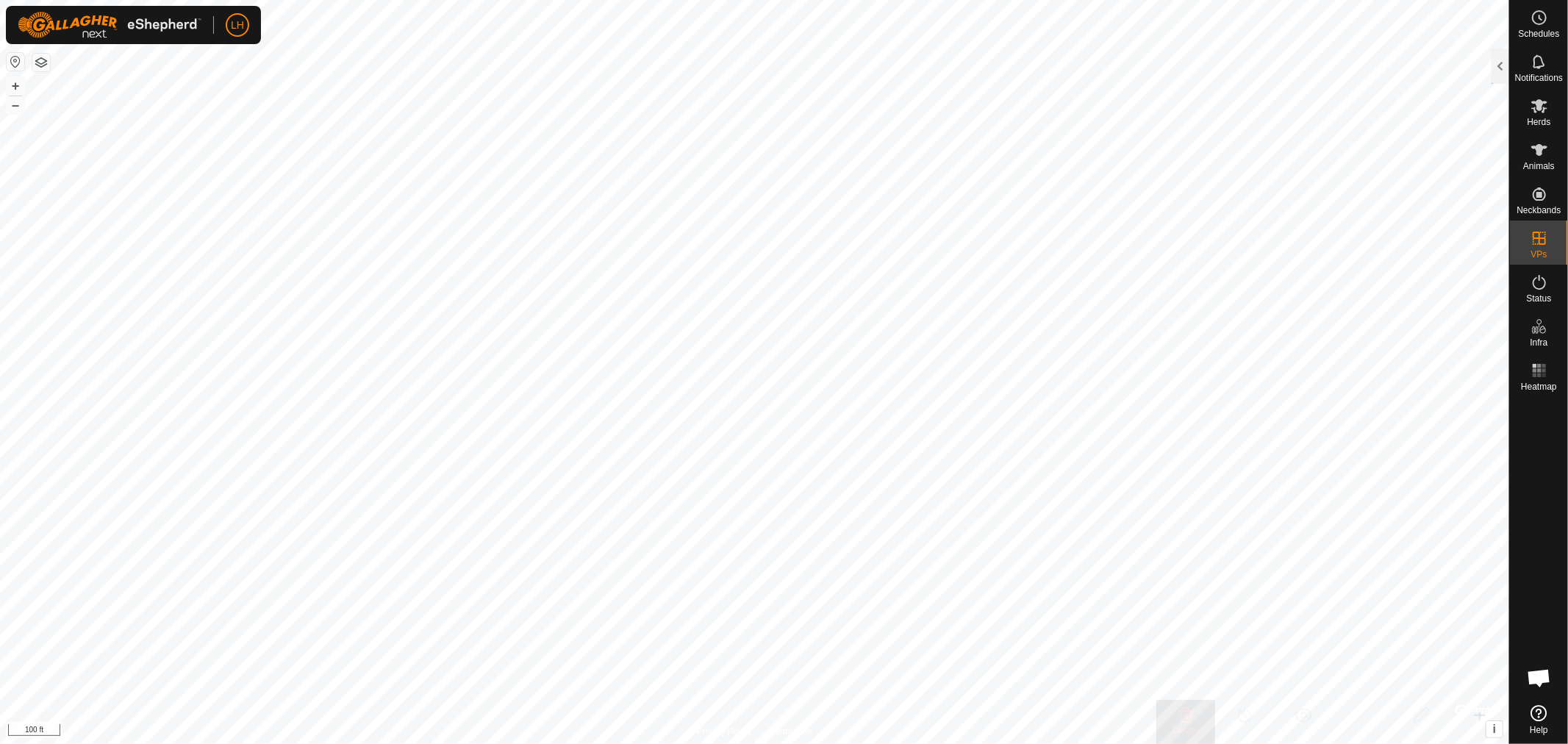
click at [1538, 675] on span "Open chat" at bounding box center [1539, 680] width 25 height 20
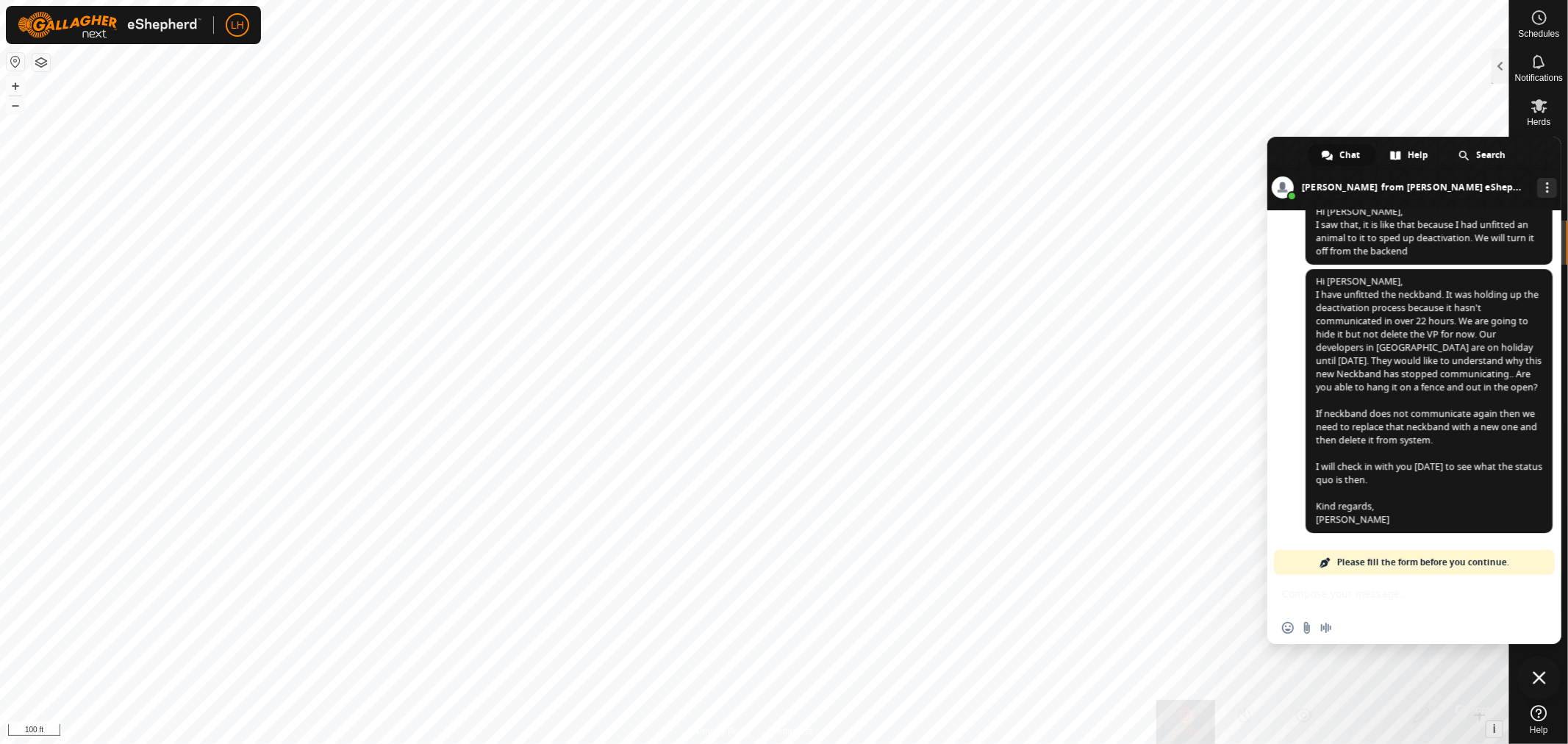
scroll to position [9447, 0]
click at [1328, 561] on span at bounding box center [1326, 563] width 12 height 12
click at [1384, 631] on div "Insert an emoji Send a file Audio message" at bounding box center [1415, 628] width 294 height 32
click at [1357, 629] on div "Insert an emoji Send a file Audio message" at bounding box center [1415, 628] width 294 height 32
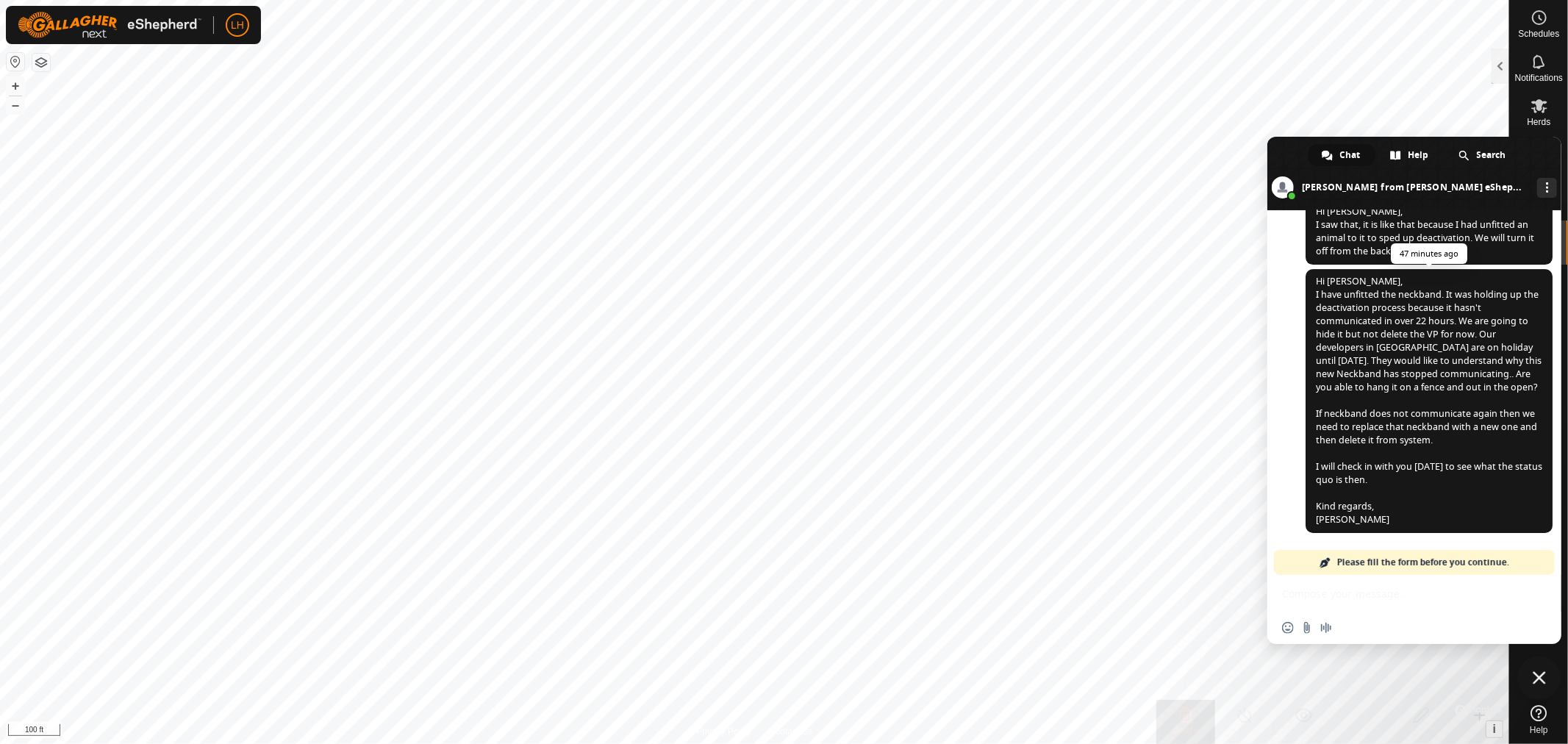
scroll to position [9447, 0]
type input "u"
click at [1327, 564] on span at bounding box center [1326, 563] width 12 height 12
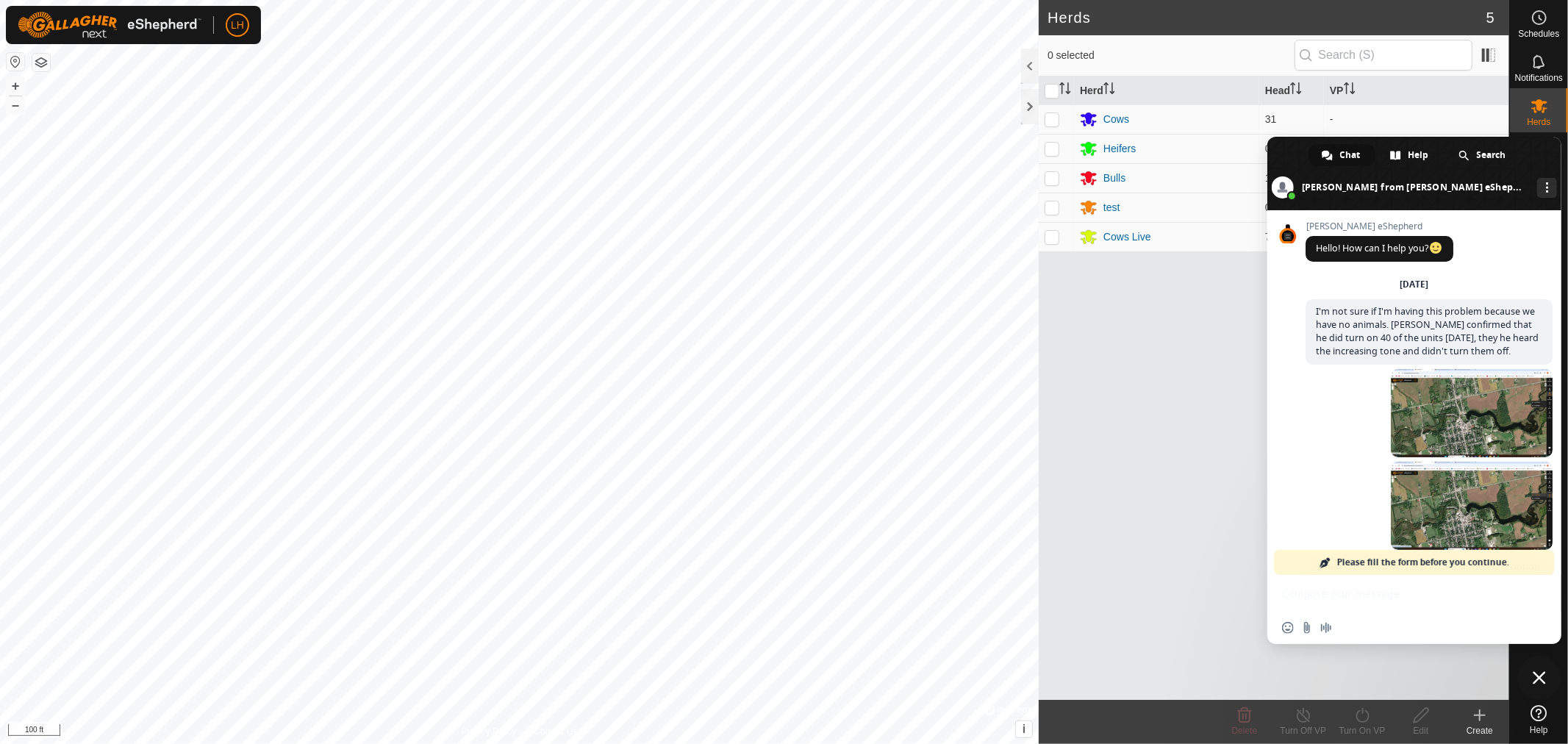
scroll to position [9183, 0]
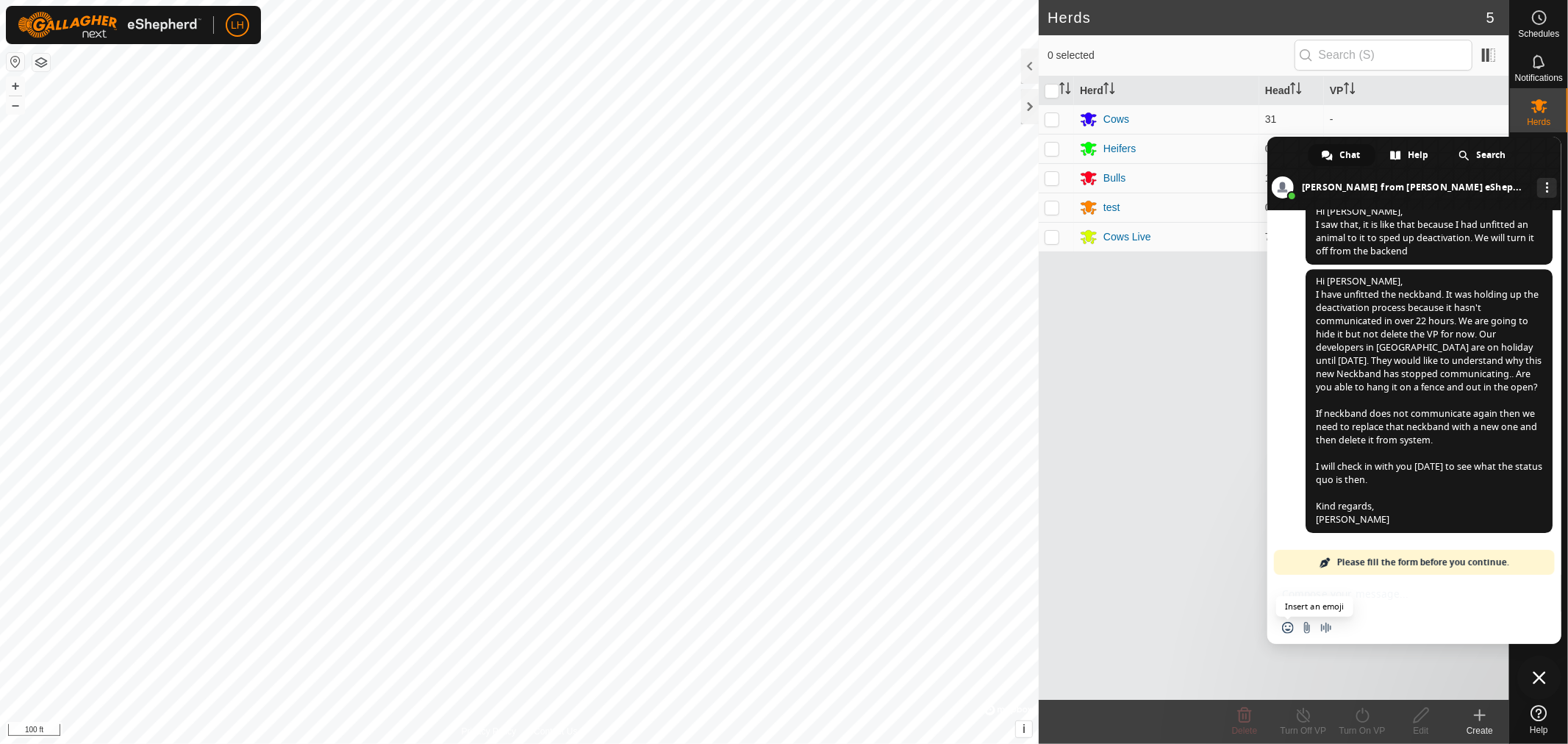
click at [1285, 630] on span "Insert an emoji" at bounding box center [1288, 628] width 12 height 12
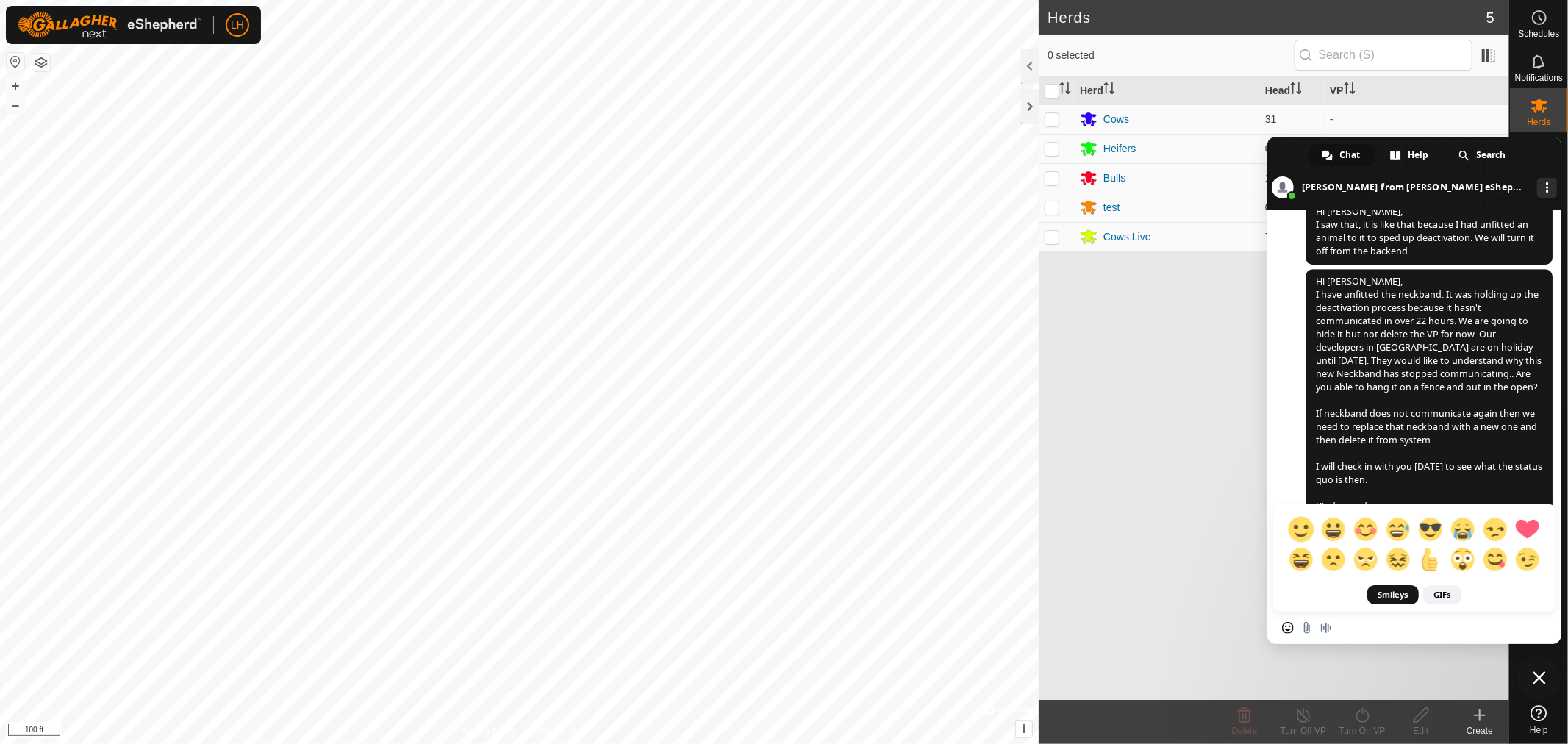
click at [1312, 525] on span at bounding box center [1301, 529] width 25 height 25
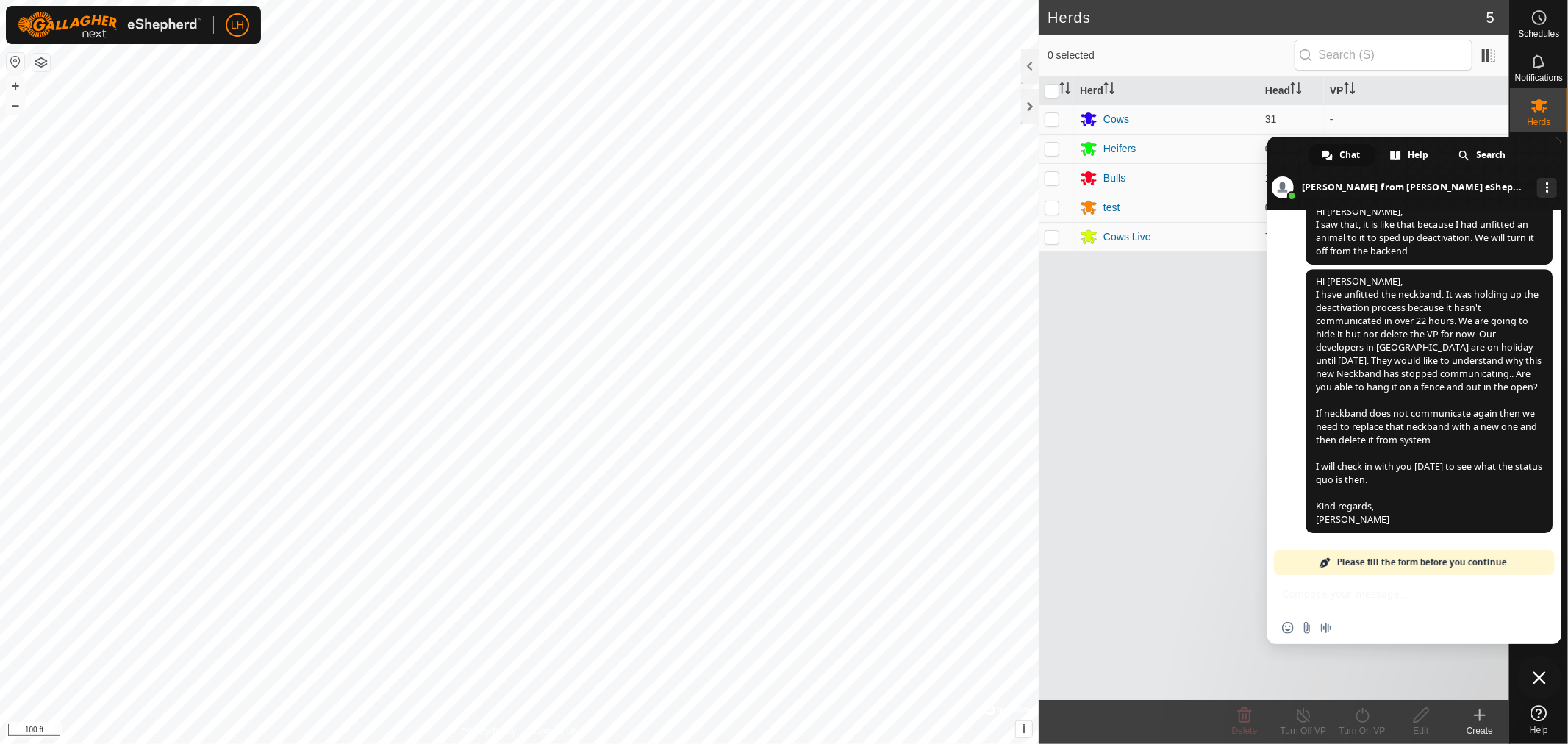
scroll to position [9183, 0]
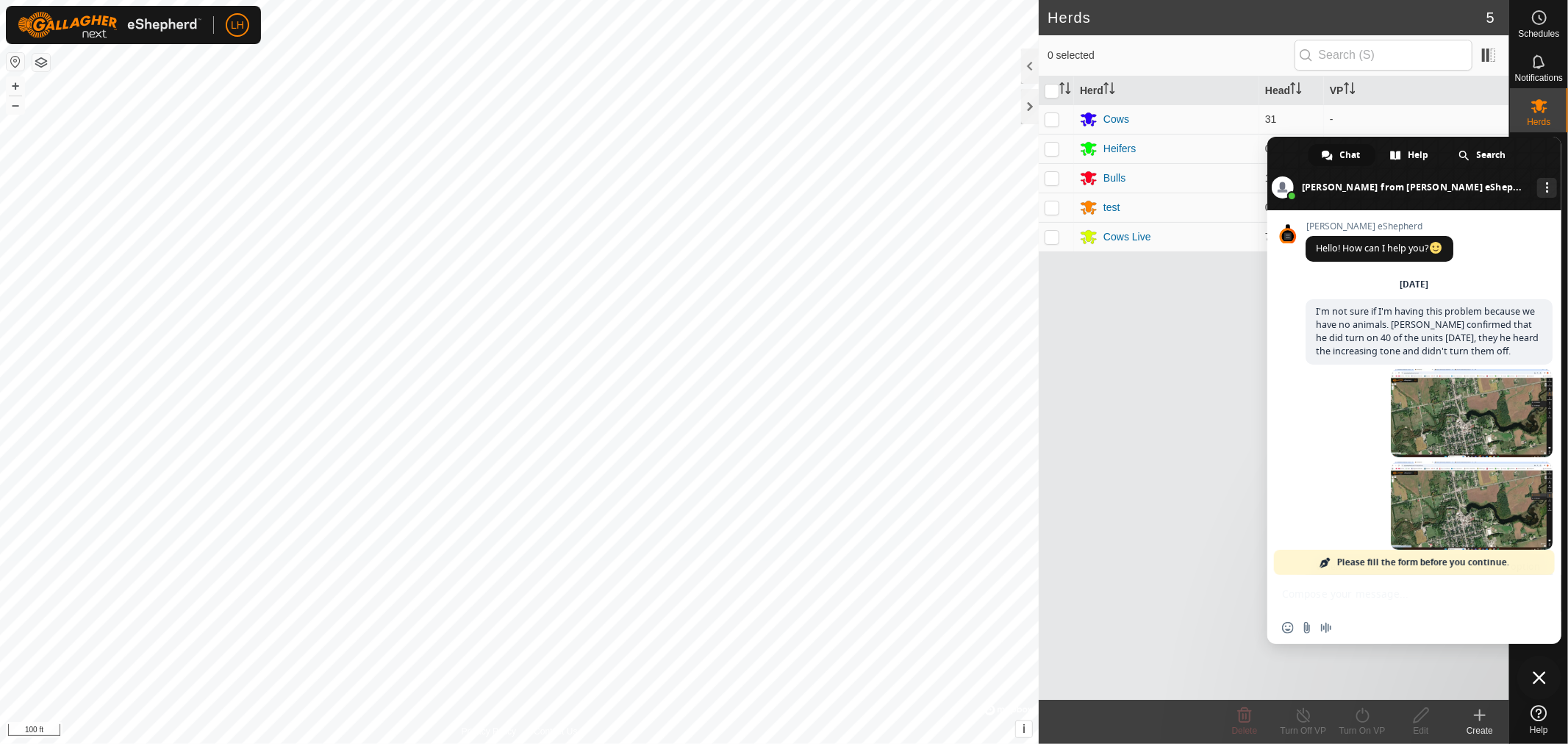
scroll to position [9183, 0]
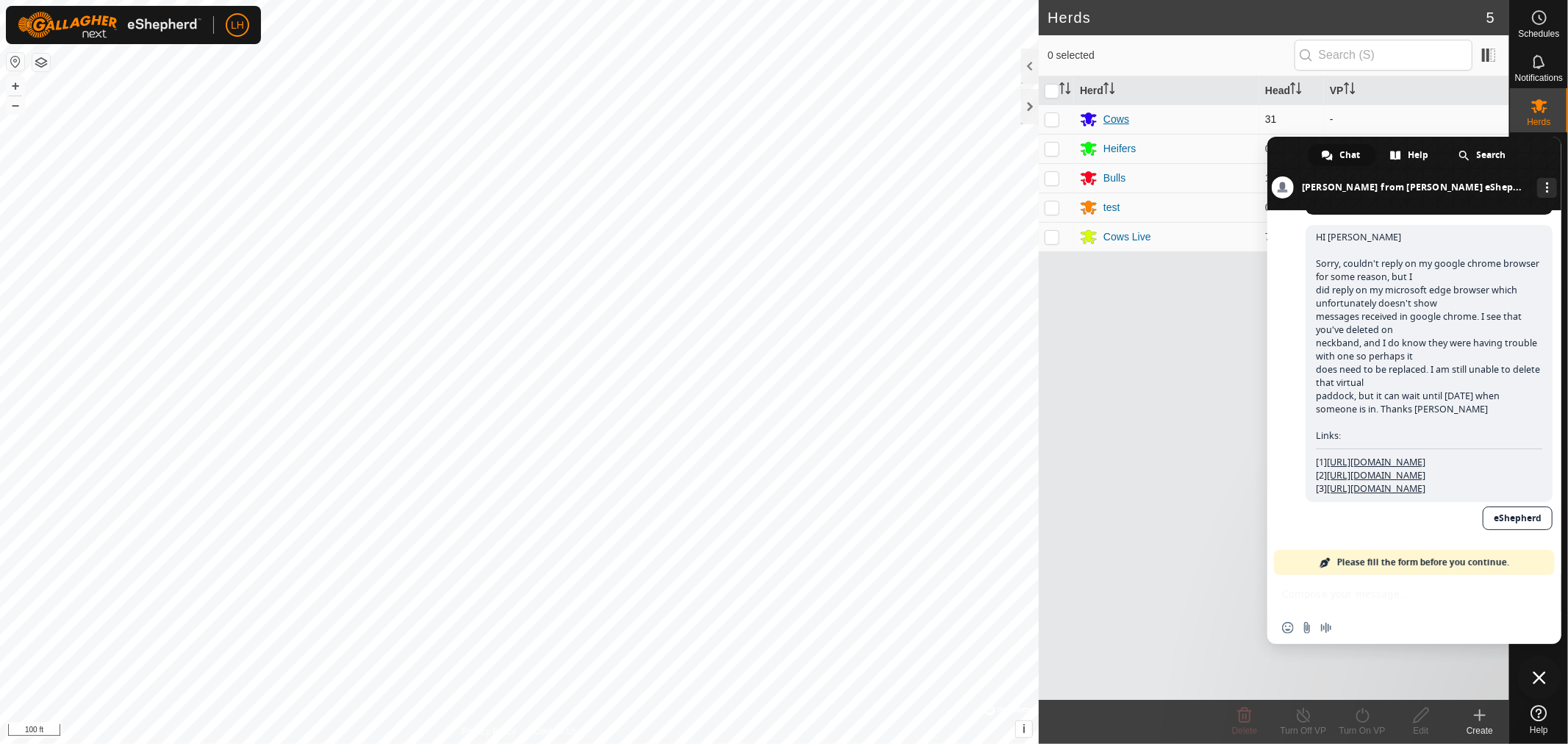
click at [1120, 119] on div "Cows" at bounding box center [1116, 119] width 25 height 15
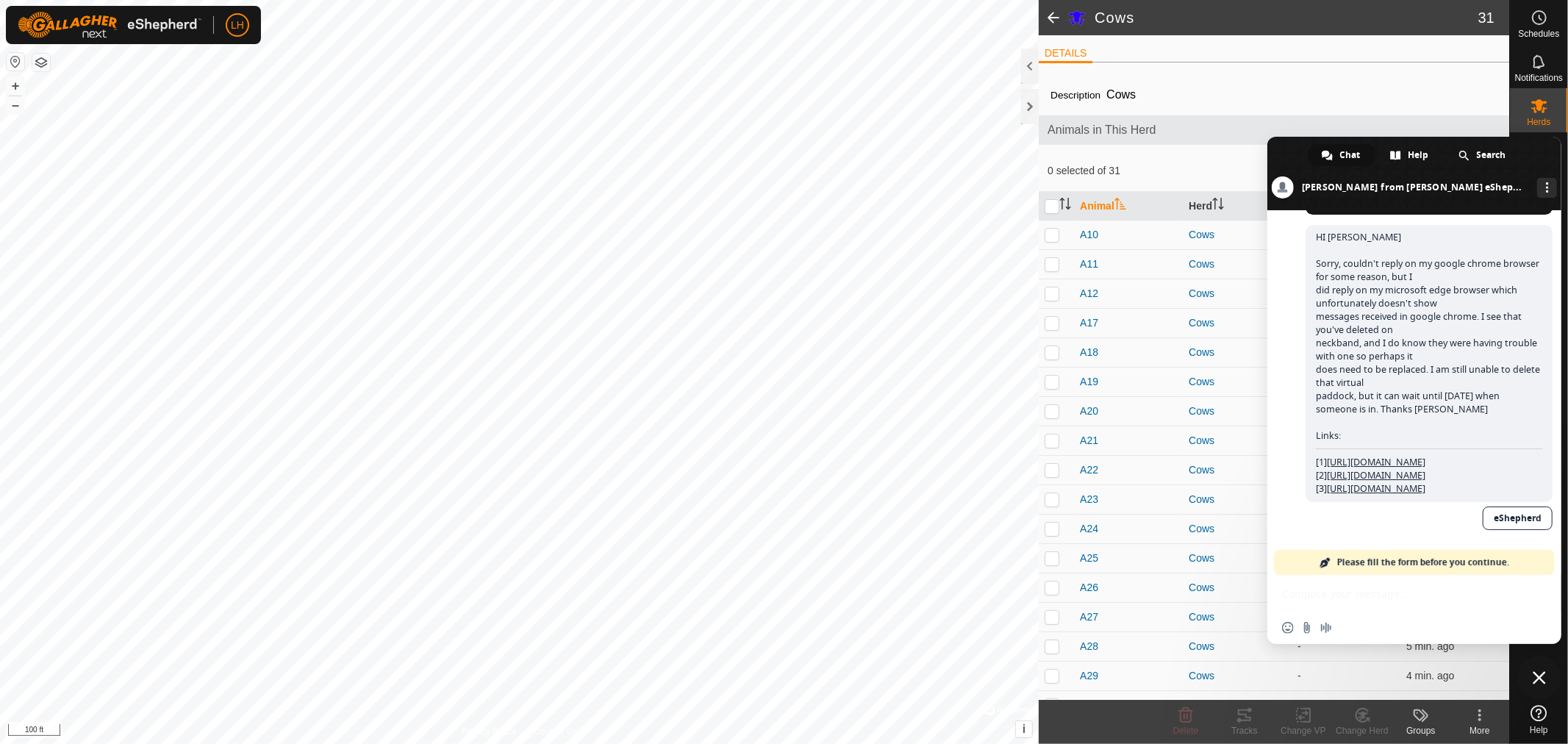
click at [1538, 675] on span "Close chat" at bounding box center [1540, 678] width 14 height 14
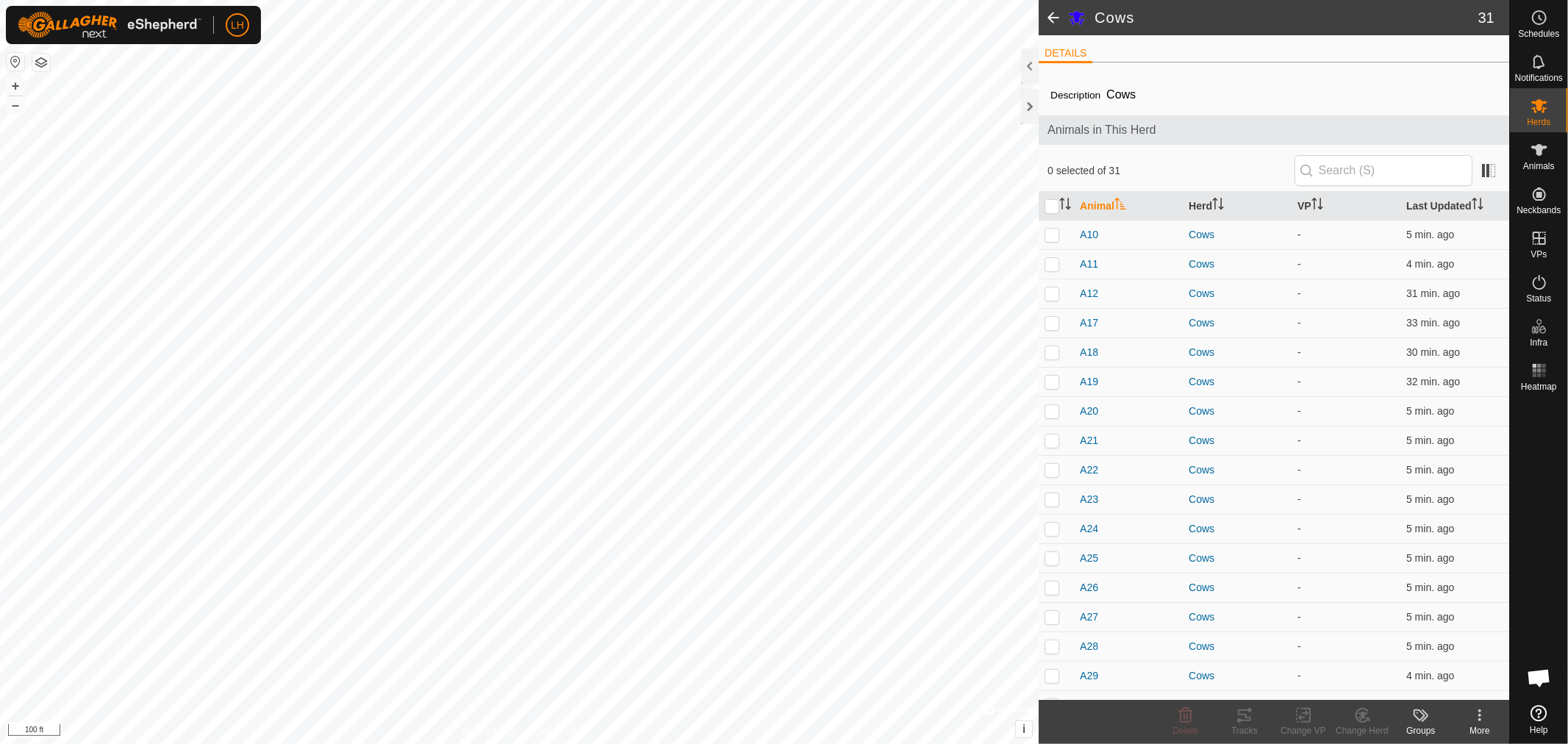
click at [1052, 12] on span at bounding box center [1054, 18] width 30 height 36
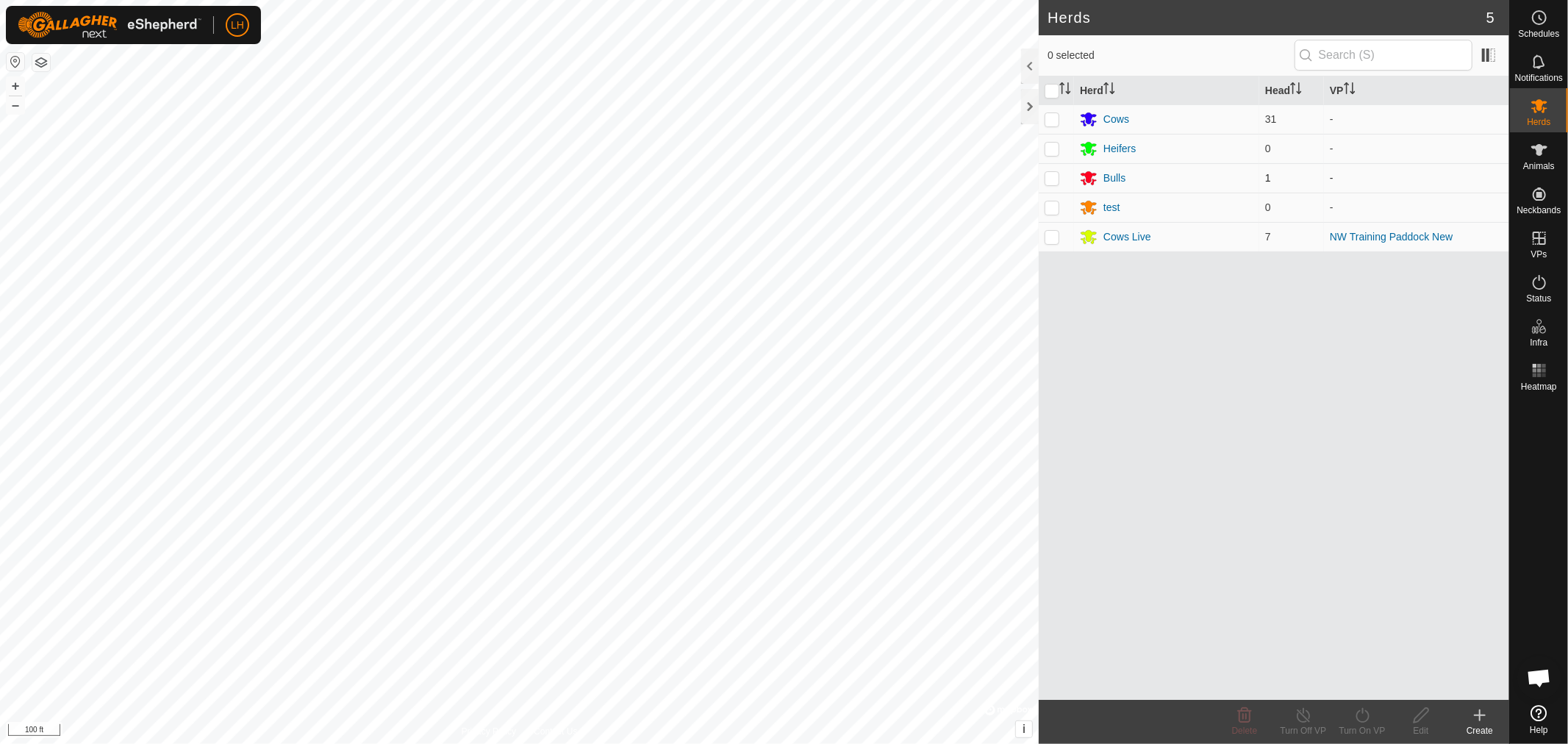
click at [1054, 177] on p-checkbox at bounding box center [1052, 178] width 14 height 12
click at [1362, 716] on icon at bounding box center [1363, 715] width 19 height 18
click at [1052, 179] on p-checkbox at bounding box center [1052, 178] width 14 height 12
checkbox input "false"
